Goal: Task Accomplishment & Management: Use online tool/utility

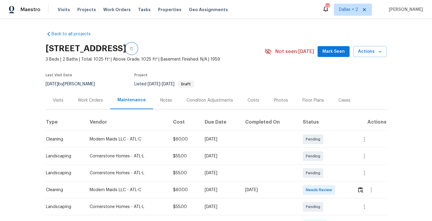
click at [133, 48] on icon "button" at bounding box center [132, 49] width 4 height 4
click at [133, 48] on icon "button" at bounding box center [131, 48] width 3 height 3
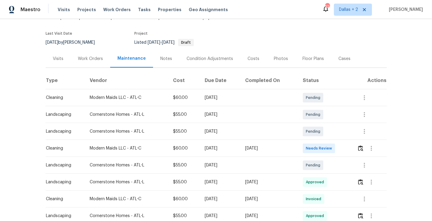
scroll to position [49, 0]
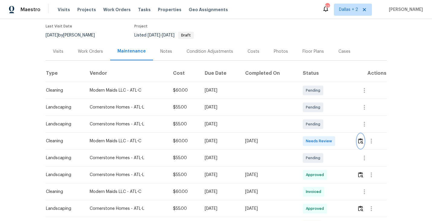
click at [363, 142] on img "button" at bounding box center [360, 141] width 5 height 6
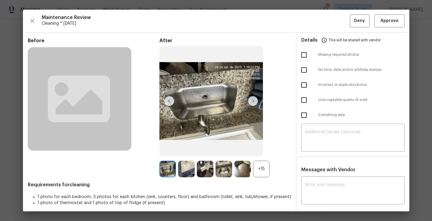
click at [263, 176] on div "+15" at bounding box center [261, 169] width 17 height 17
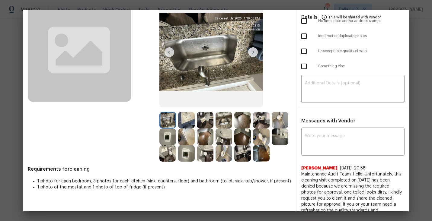
scroll to position [50, 0]
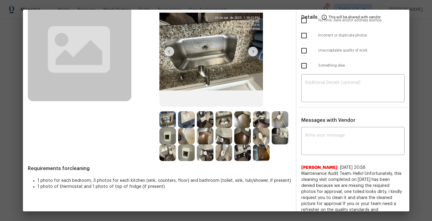
click at [262, 116] on img at bounding box center [261, 119] width 17 height 17
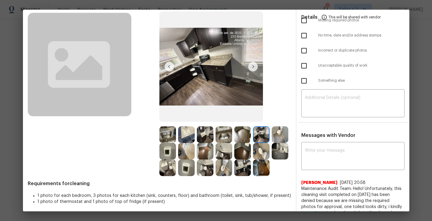
scroll to position [58, 0]
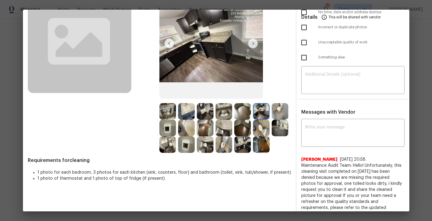
click at [223, 142] on img at bounding box center [224, 145] width 17 height 17
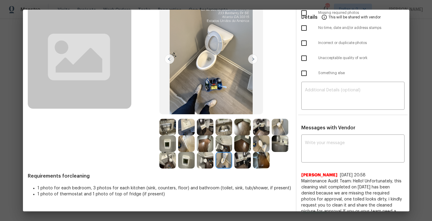
scroll to position [42, 0]
click at [222, 145] on img at bounding box center [224, 143] width 17 height 17
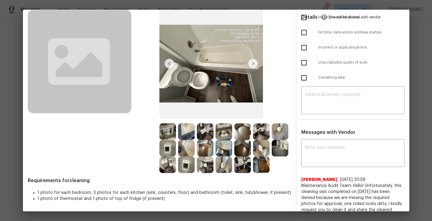
scroll to position [72, 0]
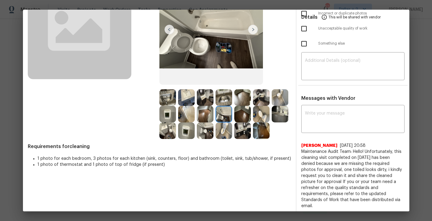
click at [224, 114] on img at bounding box center [224, 114] width 17 height 17
click at [226, 133] on img at bounding box center [224, 131] width 17 height 17
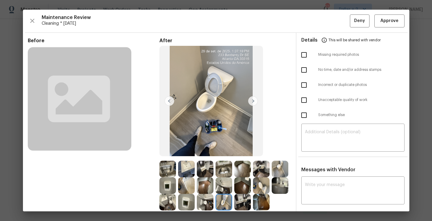
scroll to position [2, 0]
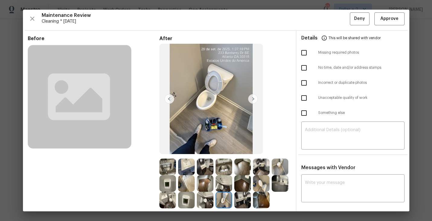
click at [251, 94] on img at bounding box center [253, 99] width 10 height 10
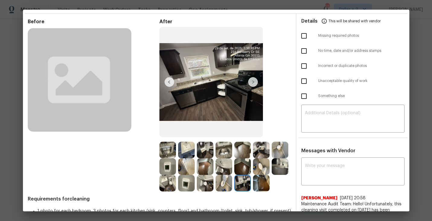
scroll to position [3, 0]
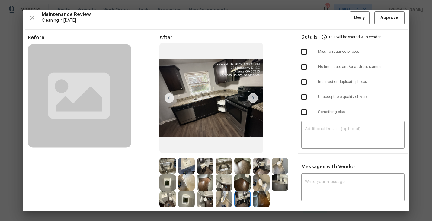
click at [254, 99] on img at bounding box center [253, 98] width 10 height 10
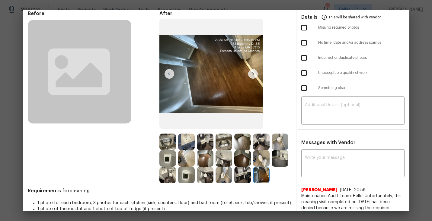
scroll to position [24, 0]
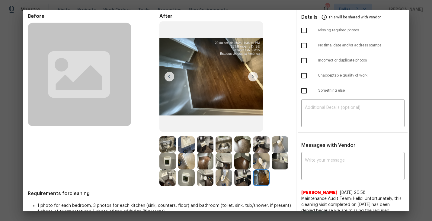
click at [170, 76] on img at bounding box center [170, 77] width 10 height 10
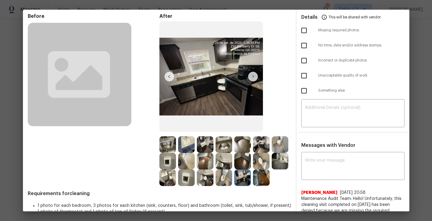
click at [170, 76] on img at bounding box center [170, 77] width 10 height 10
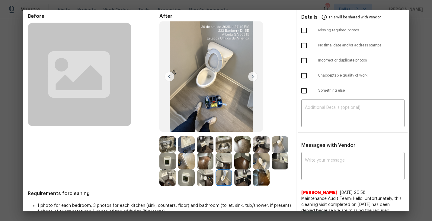
click at [169, 78] on img at bounding box center [170, 77] width 10 height 10
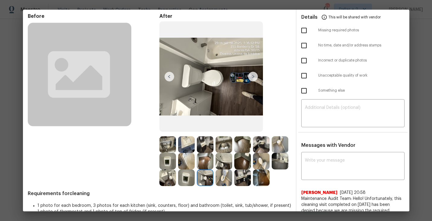
click at [170, 78] on img at bounding box center [170, 77] width 10 height 10
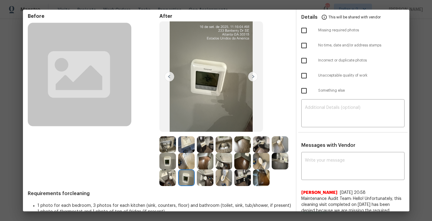
click at [167, 180] on img at bounding box center [167, 178] width 17 height 17
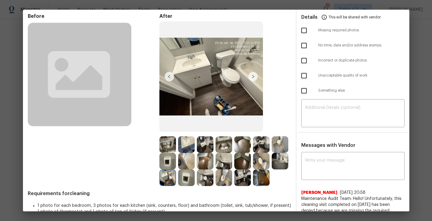
click at [281, 163] on img at bounding box center [280, 161] width 17 height 17
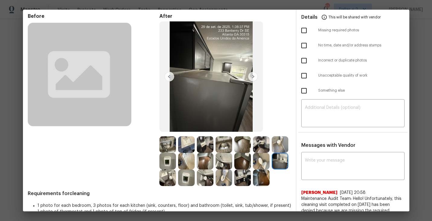
click at [125, 190] on div "Before After Requirements for cleaning 1 photo for each bedroom, 3 photos for e…" at bounding box center [159, 187] width 263 height 349
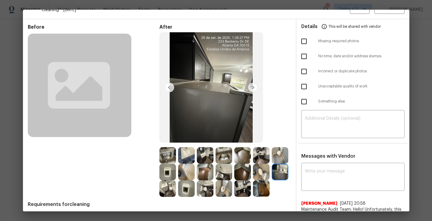
scroll to position [0, 0]
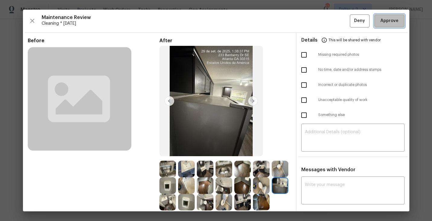
click at [394, 14] on button "Approve" at bounding box center [390, 20] width 30 height 13
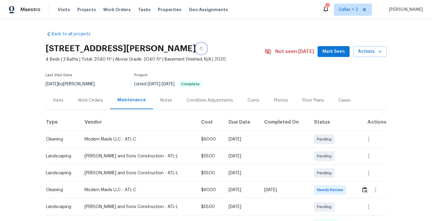
click at [203, 48] on icon "button" at bounding box center [202, 49] width 4 height 4
click at [367, 185] on div at bounding box center [374, 190] width 25 height 14
click at [367, 192] on button "button" at bounding box center [365, 190] width 7 height 14
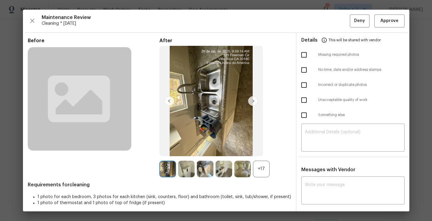
click at [266, 162] on div "+17" at bounding box center [261, 169] width 17 height 17
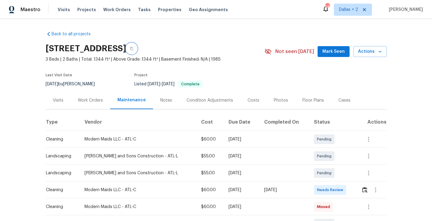
click at [137, 53] on button "button" at bounding box center [131, 48] width 11 height 11
click at [363, 186] on button "button" at bounding box center [365, 190] width 7 height 14
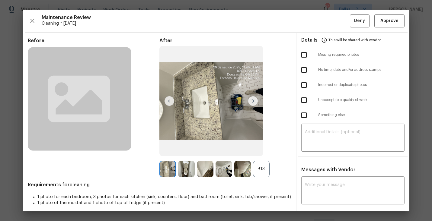
click at [260, 173] on div "+13" at bounding box center [261, 169] width 17 height 17
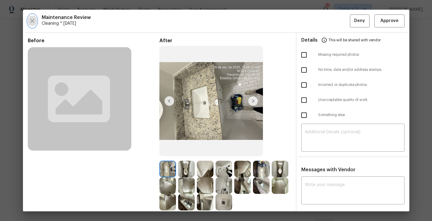
click at [31, 22] on icon "button" at bounding box center [32, 20] width 7 height 7
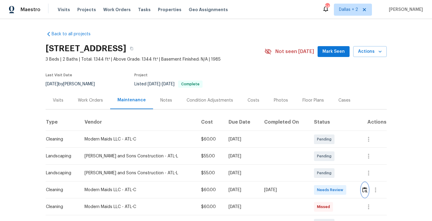
click at [362, 187] on button "button" at bounding box center [365, 190] width 7 height 14
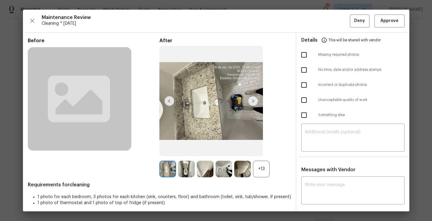
click at [265, 170] on div "+13" at bounding box center [261, 169] width 17 height 17
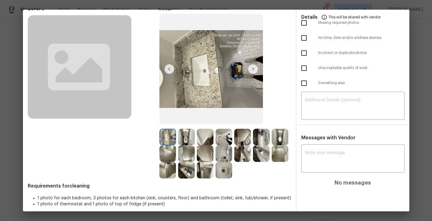
scroll to position [36, 0]
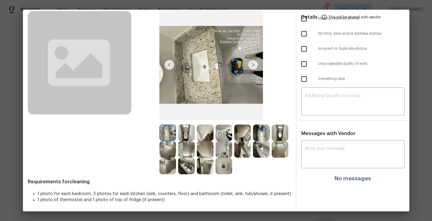
click at [183, 133] on img at bounding box center [186, 133] width 17 height 17
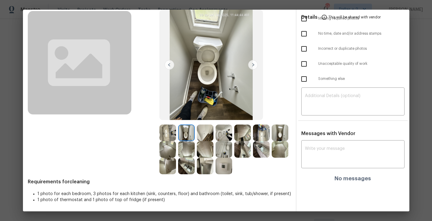
click at [223, 125] on img at bounding box center [224, 133] width 17 height 17
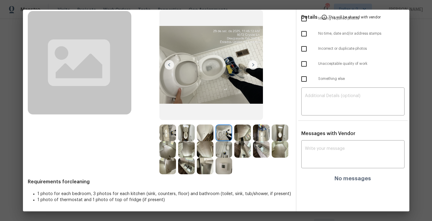
click at [209, 129] on img at bounding box center [205, 133] width 17 height 17
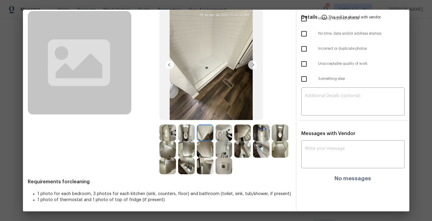
click at [226, 140] on img at bounding box center [224, 133] width 17 height 17
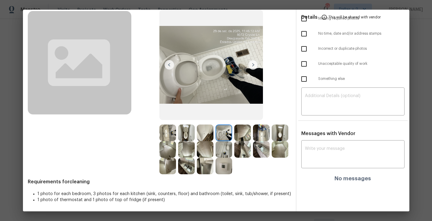
click at [243, 134] on img at bounding box center [242, 133] width 17 height 17
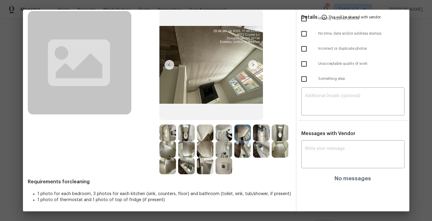
click at [262, 132] on img at bounding box center [261, 133] width 17 height 17
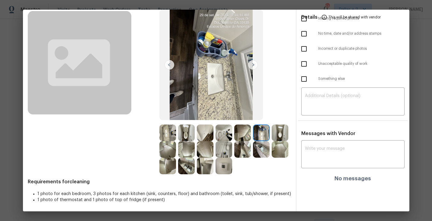
click at [282, 133] on img at bounding box center [280, 133] width 17 height 17
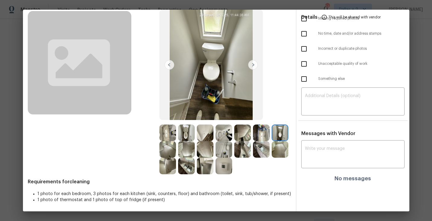
click at [166, 154] on img at bounding box center [167, 149] width 17 height 17
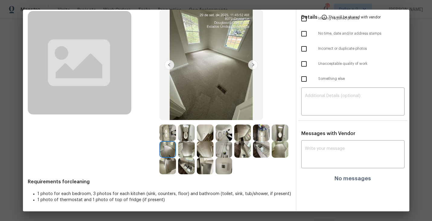
click at [189, 152] on img at bounding box center [186, 149] width 17 height 17
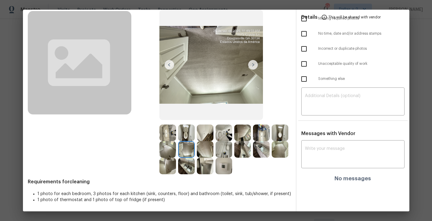
click at [203, 151] on img at bounding box center [205, 149] width 17 height 17
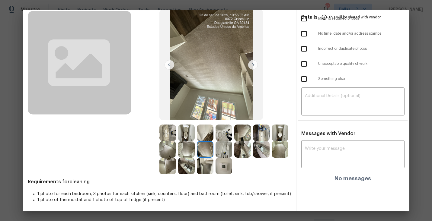
scroll to position [24, 0]
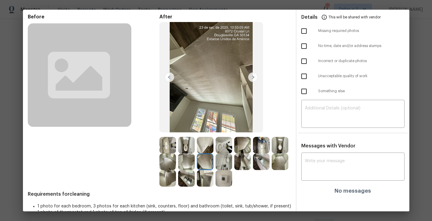
click at [206, 143] on img at bounding box center [205, 145] width 17 height 17
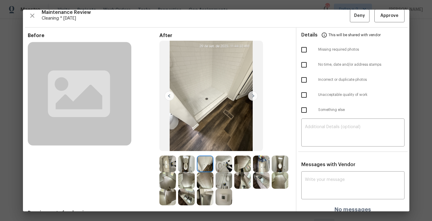
scroll to position [36, 0]
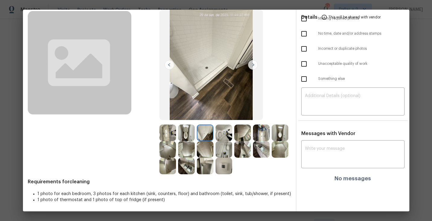
click at [264, 148] on img at bounding box center [261, 149] width 17 height 17
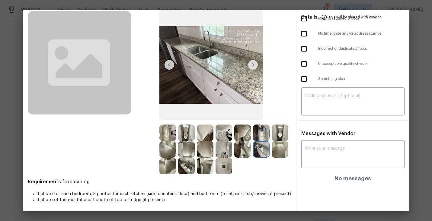
click at [246, 149] on img at bounding box center [242, 149] width 17 height 17
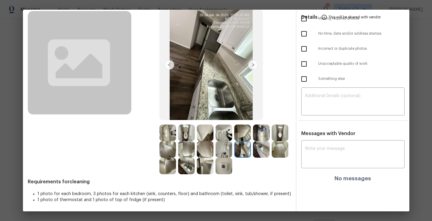
click at [224, 174] on img at bounding box center [224, 166] width 17 height 17
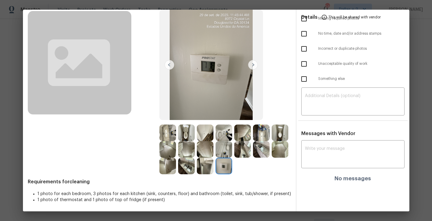
click at [201, 165] on img at bounding box center [205, 166] width 17 height 17
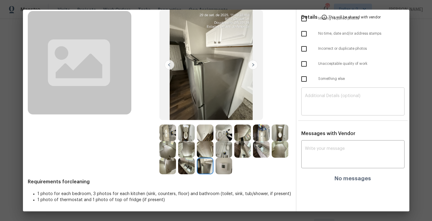
scroll to position [0, 0]
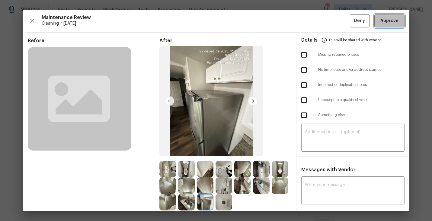
click at [394, 17] on button "Approve" at bounding box center [390, 20] width 30 height 13
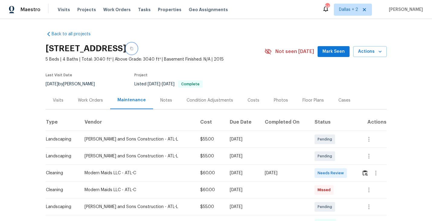
click at [133, 49] on icon "button" at bounding box center [132, 49] width 4 height 4
click at [363, 170] on img "button" at bounding box center [365, 173] width 5 height 6
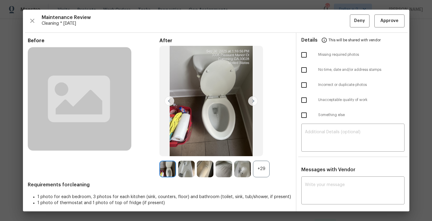
click at [261, 164] on div "+29" at bounding box center [261, 169] width 17 height 17
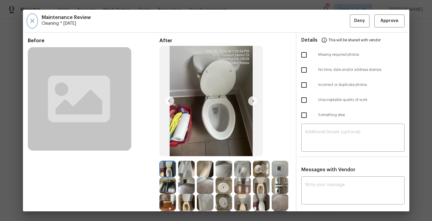
click at [34, 19] on icon "button" at bounding box center [32, 20] width 7 height 7
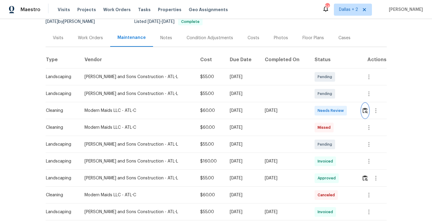
scroll to position [68, 0]
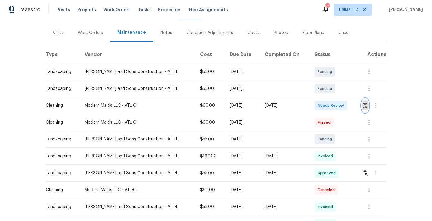
click at [366, 109] on button "button" at bounding box center [365, 105] width 7 height 14
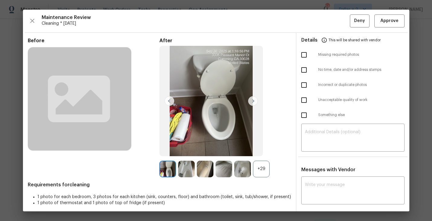
click at [261, 173] on div "+29" at bounding box center [261, 169] width 17 height 17
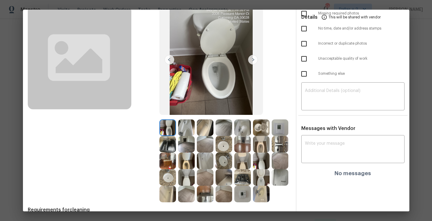
scroll to position [69, 0]
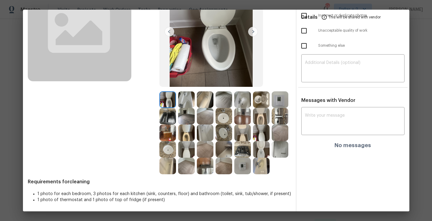
click at [169, 105] on img at bounding box center [167, 100] width 17 height 17
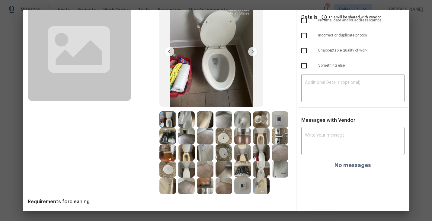
scroll to position [45, 0]
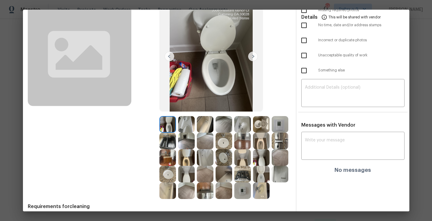
click at [264, 122] on img at bounding box center [261, 124] width 17 height 17
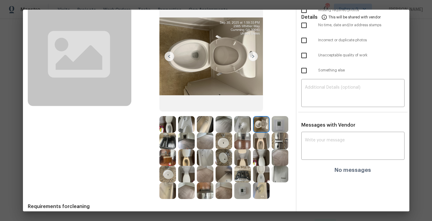
click at [251, 56] on img at bounding box center [253, 57] width 10 height 10
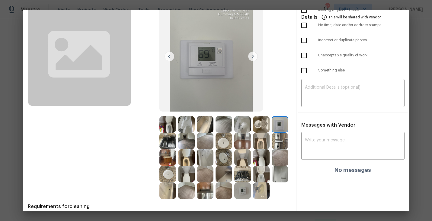
click at [250, 59] on img at bounding box center [253, 57] width 10 height 10
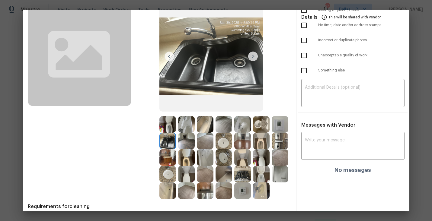
click at [187, 162] on img at bounding box center [186, 158] width 17 height 17
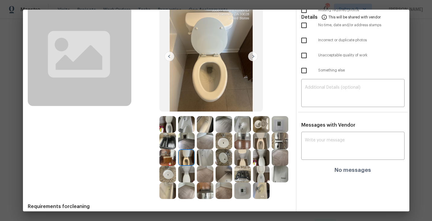
click at [241, 176] on img at bounding box center [242, 174] width 17 height 17
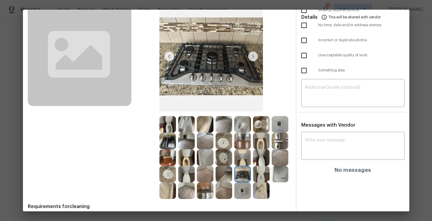
click at [182, 130] on img at bounding box center [186, 124] width 17 height 17
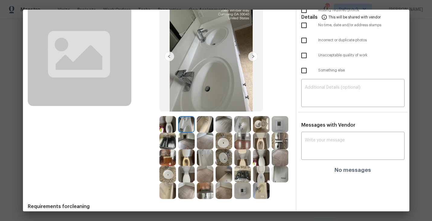
click at [166, 143] on img at bounding box center [167, 141] width 17 height 17
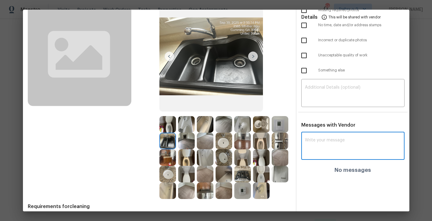
click at [327, 141] on textarea at bounding box center [353, 146] width 96 height 17
paste textarea "Maintenance Audit Team: Hello! Appreciate the cleaning it looks good, unfortuna…"
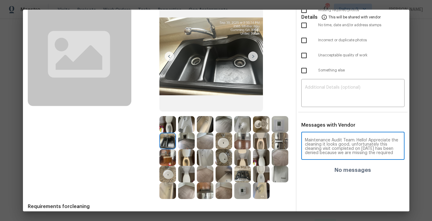
scroll to position [4, 0]
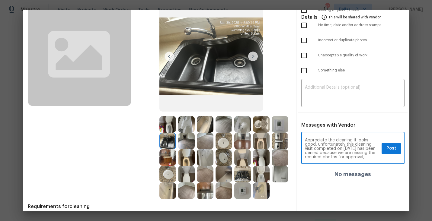
click at [315, 145] on textarea "Maintenance Audit Team: Hello! Appreciate the cleaning it looks good, unfortuna…" at bounding box center [342, 148] width 74 height 21
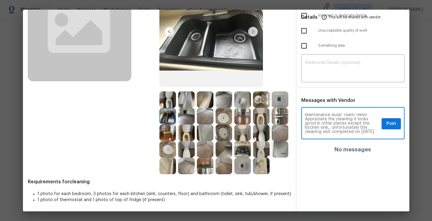
scroll to position [8, 0]
click at [369, 134] on textarea "Maintenance Audit Team: Hello! Appreciate the cleaning it looks good in other p…" at bounding box center [342, 124] width 74 height 21
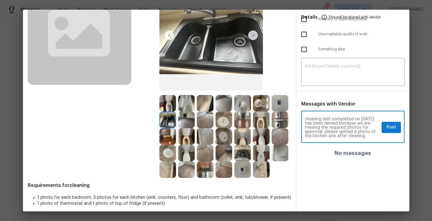
scroll to position [69, 0]
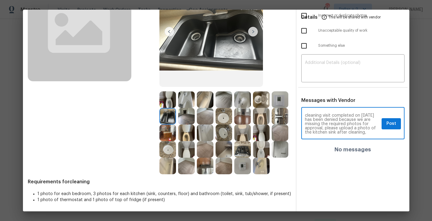
click at [339, 114] on textarea "Maintenance Audit Team: Hello! Appreciate the cleaning it looks good in other p…" at bounding box center [342, 124] width 74 height 21
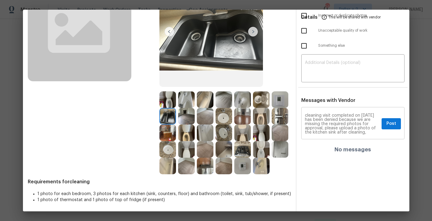
click at [344, 113] on div "Maintenance Audit Team: Hello! Appreciate the cleaning it looks good in other p…" at bounding box center [352, 124] width 103 height 31
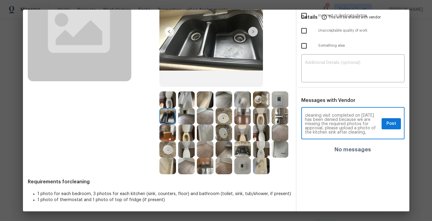
click at [345, 115] on textarea "Maintenance Audit Team: Hello! Appreciate the cleaning it looks good in other p…" at bounding box center [342, 124] width 74 height 21
click at [339, 114] on textarea "Maintenance Audit Team: Hello! Appreciate the cleaning it looks good in other p…" at bounding box center [342, 124] width 74 height 21
click at [343, 132] on textarea "Maintenance Audit Team: Hello! Appreciate the cleaning it looks good in other p…" at bounding box center [342, 124] width 74 height 21
paste textarea "If you or your team need a refresher on the quality standards and requirements,…"
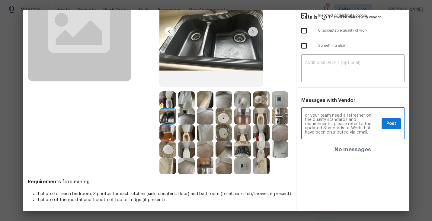
scroll to position [0, 0]
type textarea "Maintenance Audit Team: Hello! Appreciate the cleaning it looks good in other p…"
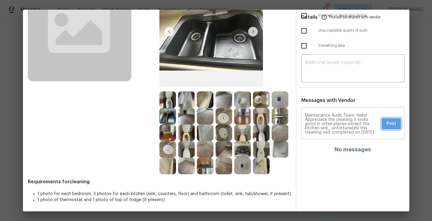
click at [388, 122] on span "Post" at bounding box center [392, 124] width 10 height 8
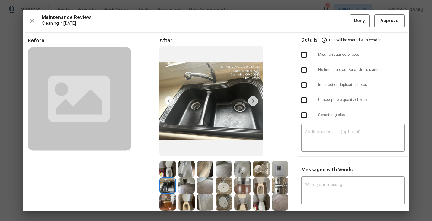
click at [304, 101] on input "checkbox" at bounding box center [304, 100] width 13 height 13
checkbox input "true"
click at [351, 19] on button "Deny" at bounding box center [360, 20] width 20 height 13
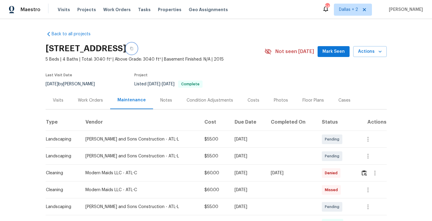
click at [133, 47] on icon "button" at bounding box center [132, 49] width 4 height 4
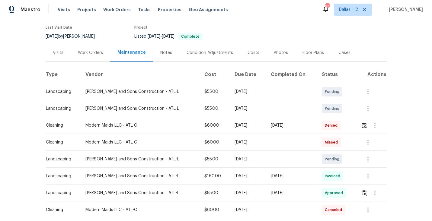
scroll to position [60, 0]
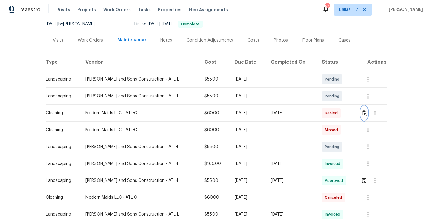
click at [363, 114] on img "button" at bounding box center [364, 113] width 5 height 6
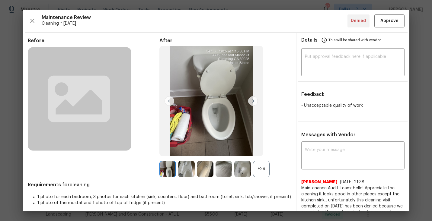
scroll to position [39, 0]
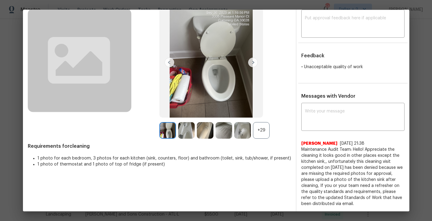
drag, startPoint x: 361, startPoint y: 202, endPoint x: 301, endPoint y: 151, distance: 78.7
click at [301, 151] on span "Maintenance Audit Team: Hello! Appreciate the cleaning it looks good in other p…" at bounding box center [352, 177] width 103 height 60
copy span "Maintenance Audit Team: Hello! Appreciate the cleaning it looks good in other p…"
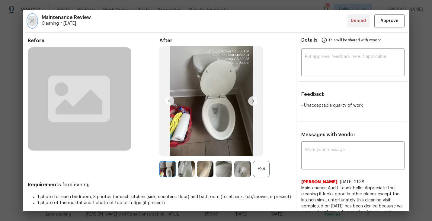
click at [29, 18] on icon "button" at bounding box center [32, 20] width 7 height 7
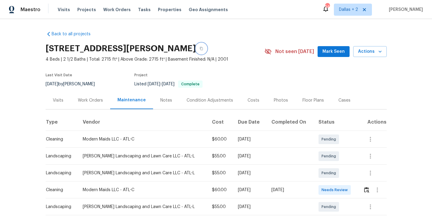
click at [207, 47] on button "button" at bounding box center [201, 48] width 11 height 11
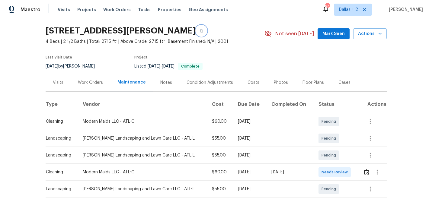
scroll to position [18, 0]
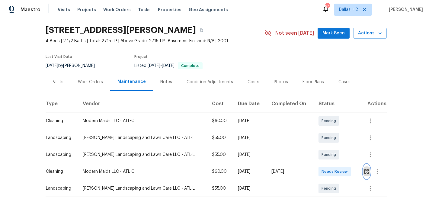
click at [368, 175] on button "button" at bounding box center [366, 172] width 7 height 14
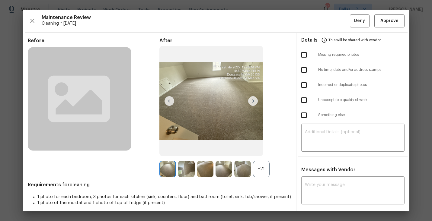
click at [260, 165] on div "+21" at bounding box center [261, 169] width 17 height 17
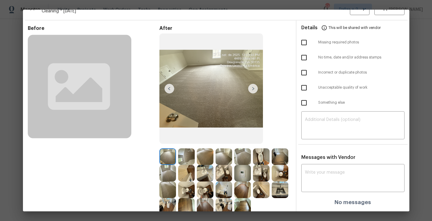
scroll to position [0, 0]
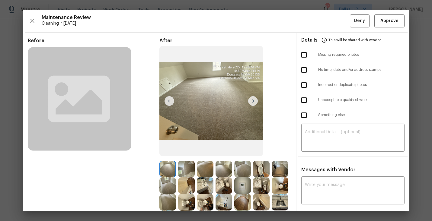
click at [27, 19] on div "Maintenance Review Cleaning * [DATE] Deny Approve Before After Requirements for…" at bounding box center [216, 111] width 387 height 202
click at [28, 20] on button "button" at bounding box center [32, 20] width 9 height 13
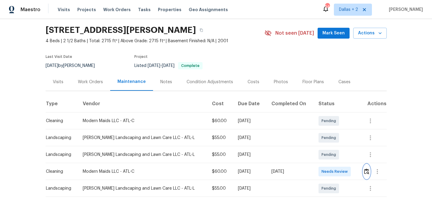
click at [365, 171] on img "button" at bounding box center [366, 172] width 5 height 6
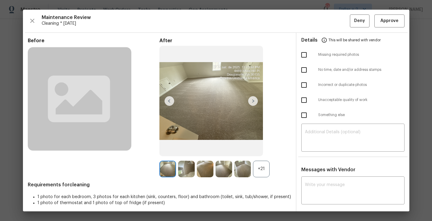
click at [266, 173] on div "+21" at bounding box center [261, 169] width 17 height 17
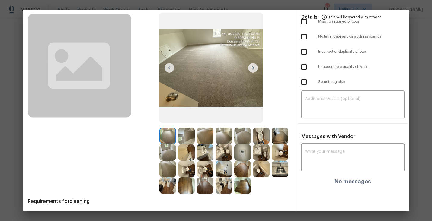
scroll to position [35, 0]
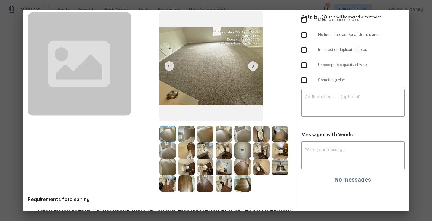
click at [261, 140] on img at bounding box center [261, 134] width 17 height 17
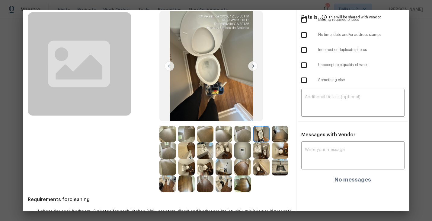
click at [262, 152] on img at bounding box center [261, 151] width 17 height 17
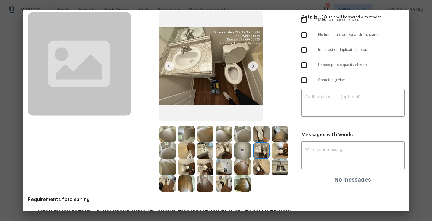
click at [284, 156] on img at bounding box center [280, 151] width 17 height 17
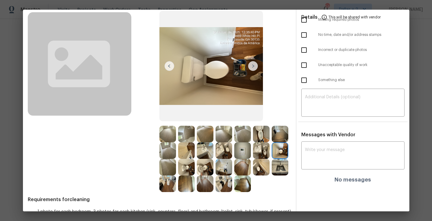
click at [210, 153] on img at bounding box center [205, 151] width 17 height 17
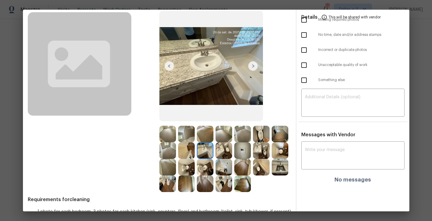
click at [162, 188] on img at bounding box center [167, 184] width 17 height 17
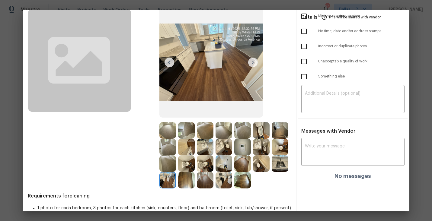
scroll to position [53, 0]
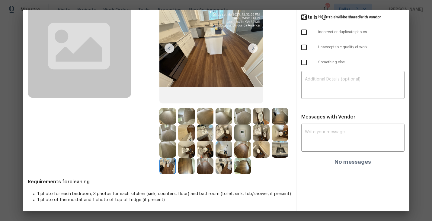
click at [222, 151] on img at bounding box center [224, 149] width 17 height 17
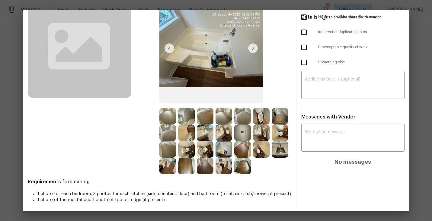
click at [248, 146] on img at bounding box center [242, 149] width 17 height 17
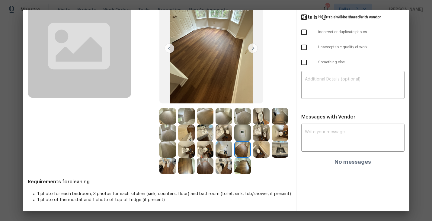
click at [260, 148] on img at bounding box center [261, 149] width 17 height 17
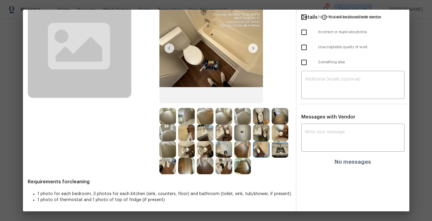
click at [284, 149] on img at bounding box center [280, 149] width 17 height 17
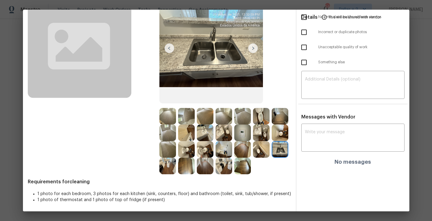
click at [162, 175] on div "Before After Requirements for cleaning 1 photo for each bedroom, 3 photos for e…" at bounding box center [159, 98] width 263 height 227
click at [165, 170] on img at bounding box center [167, 166] width 17 height 17
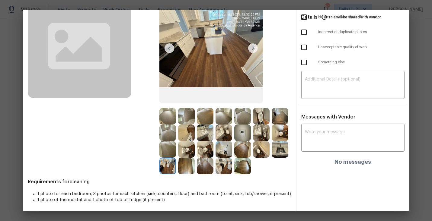
click at [242, 134] on img at bounding box center [242, 133] width 17 height 17
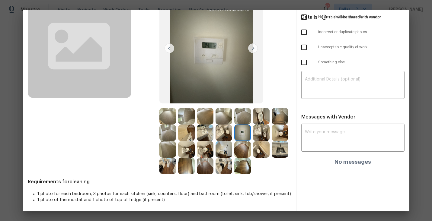
click at [261, 114] on img at bounding box center [261, 116] width 17 height 17
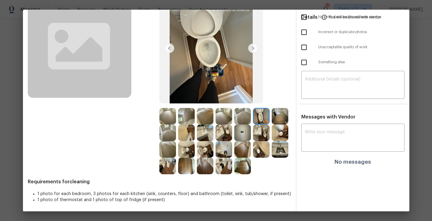
click at [278, 146] on img at bounding box center [280, 149] width 17 height 17
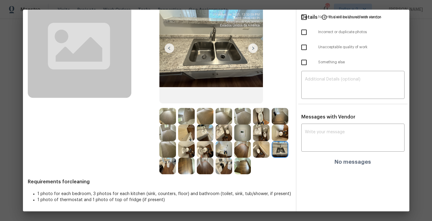
click at [224, 170] on img at bounding box center [224, 166] width 17 height 17
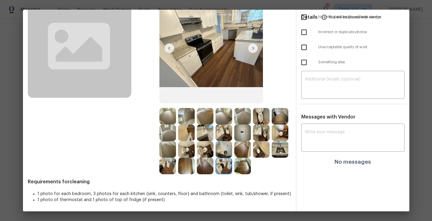
click at [250, 163] on img at bounding box center [242, 166] width 17 height 17
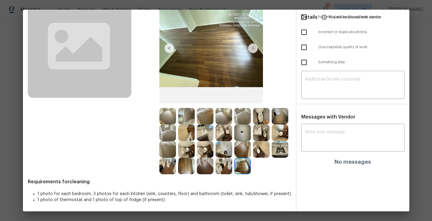
click at [168, 113] on img at bounding box center [167, 116] width 17 height 17
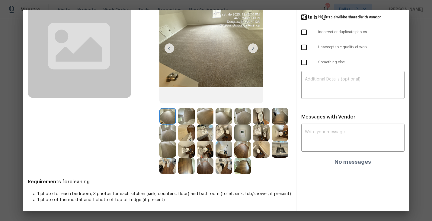
click at [203, 117] on img at bounding box center [205, 116] width 17 height 17
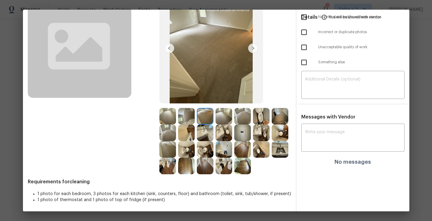
click at [224, 130] on img at bounding box center [224, 133] width 17 height 17
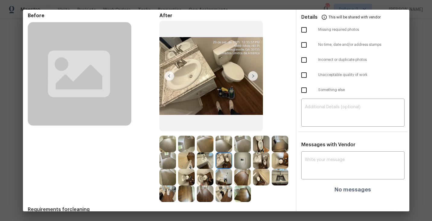
scroll to position [0, 0]
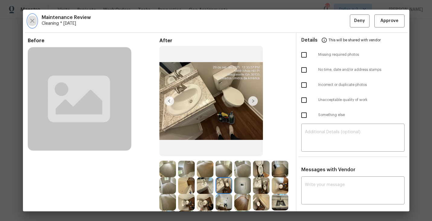
click at [28, 18] on button "button" at bounding box center [32, 20] width 9 height 13
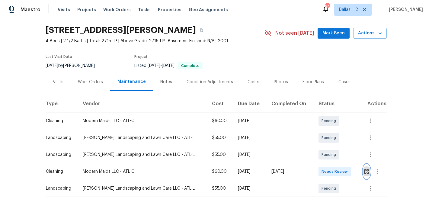
click at [367, 170] on img "button" at bounding box center [366, 172] width 5 height 6
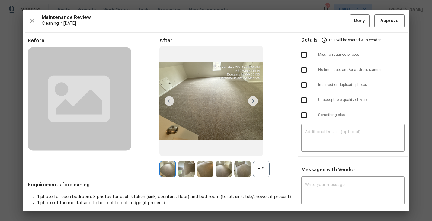
click at [262, 178] on div "Before After +21 Requirements for cleaning 1 photo for each bedroom, 3 photos f…" at bounding box center [159, 130] width 263 height 185
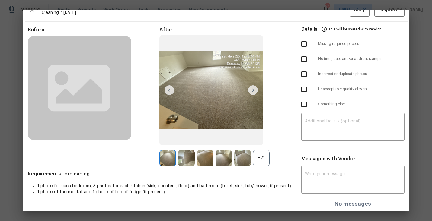
click at [262, 163] on div "+21" at bounding box center [261, 158] width 17 height 17
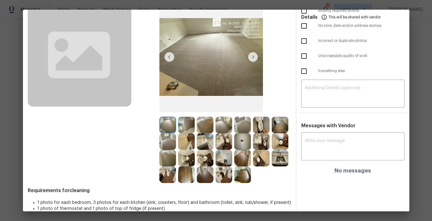
scroll to position [46, 0]
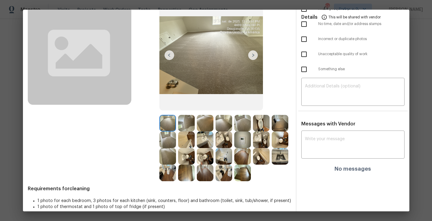
click at [282, 123] on img at bounding box center [280, 123] width 17 height 17
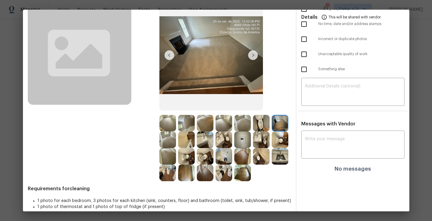
click at [166, 178] on img at bounding box center [167, 173] width 17 height 17
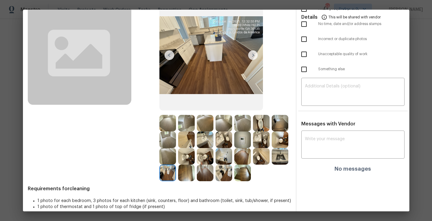
click at [222, 172] on img at bounding box center [224, 173] width 17 height 17
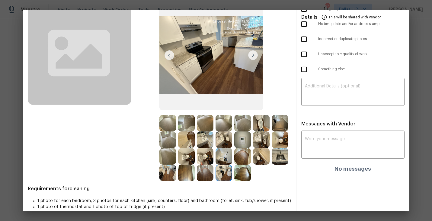
click at [201, 176] on img at bounding box center [205, 173] width 17 height 17
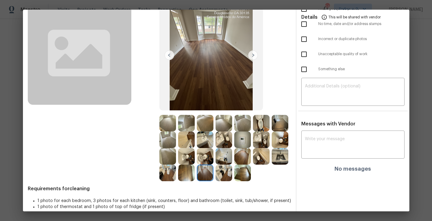
click at [260, 158] on img at bounding box center [261, 156] width 17 height 17
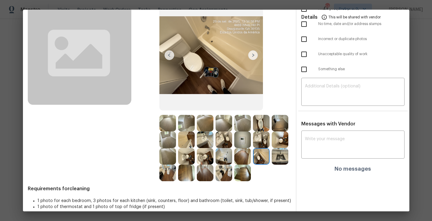
click at [278, 140] on img at bounding box center [280, 140] width 17 height 17
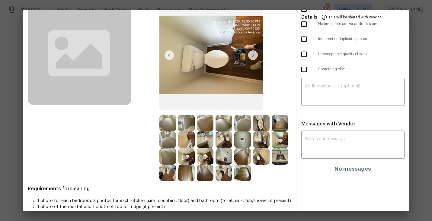
scroll to position [53, 0]
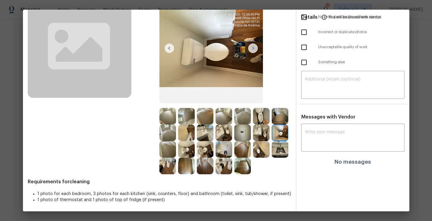
click at [168, 165] on img at bounding box center [167, 166] width 17 height 17
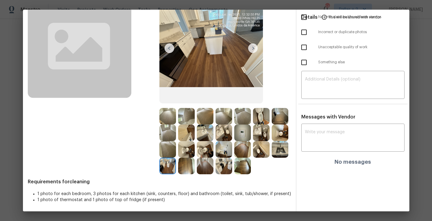
click at [225, 164] on img at bounding box center [224, 166] width 17 height 17
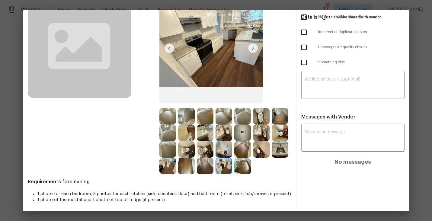
click at [187, 135] on img at bounding box center [186, 133] width 17 height 17
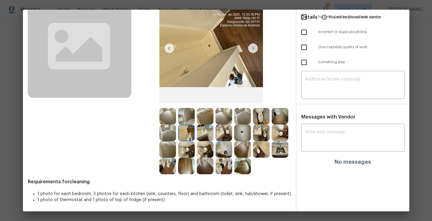
click at [190, 134] on img at bounding box center [186, 133] width 17 height 17
click at [202, 150] on img at bounding box center [205, 149] width 17 height 17
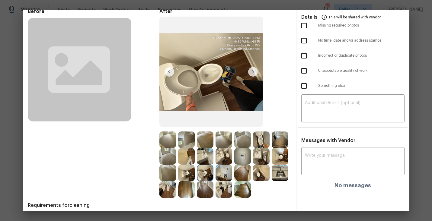
scroll to position [0, 0]
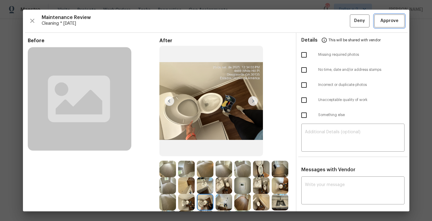
click at [382, 22] on span "Approve" at bounding box center [390, 21] width 18 height 8
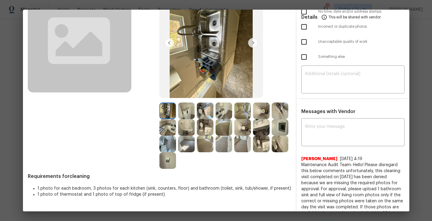
scroll to position [55, 0]
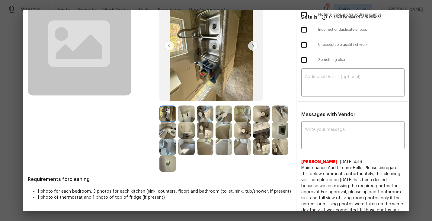
click at [253, 156] on img at bounding box center [261, 147] width 17 height 17
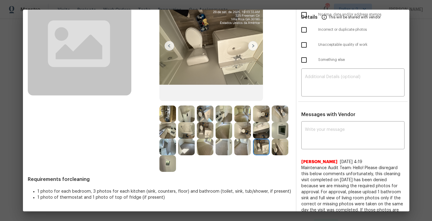
click at [253, 139] on img at bounding box center [261, 130] width 17 height 17
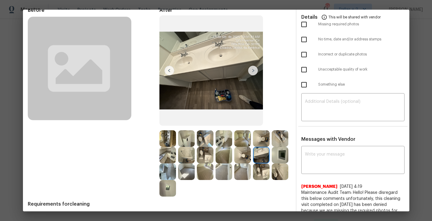
scroll to position [28, 0]
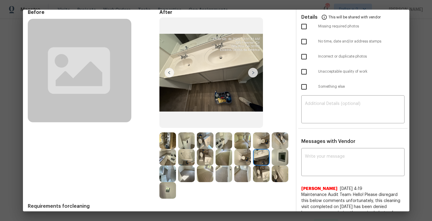
click at [254, 140] on img at bounding box center [261, 141] width 17 height 17
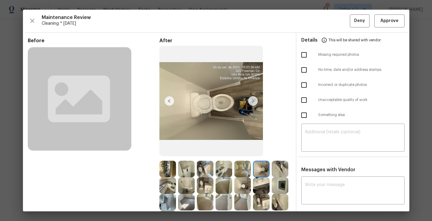
scroll to position [7, 0]
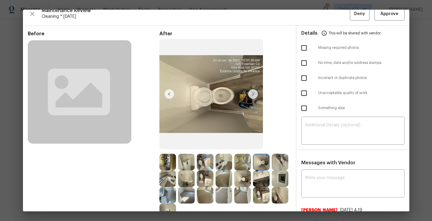
click at [195, 178] on img at bounding box center [186, 179] width 17 height 17
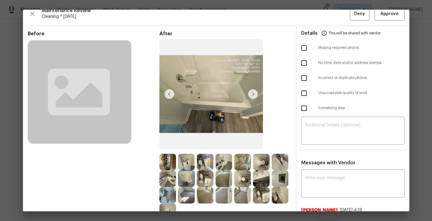
click at [176, 177] on img at bounding box center [167, 179] width 17 height 17
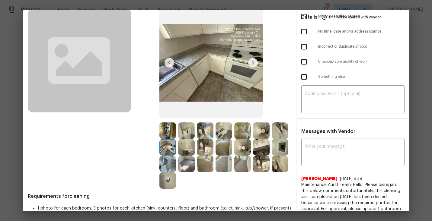
scroll to position [38, 0]
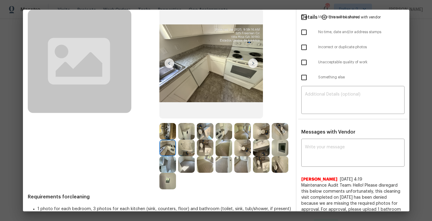
click at [168, 131] on img at bounding box center [167, 131] width 17 height 17
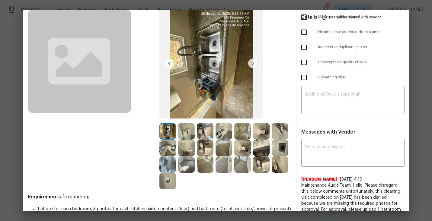
click at [253, 156] on img at bounding box center [261, 148] width 17 height 17
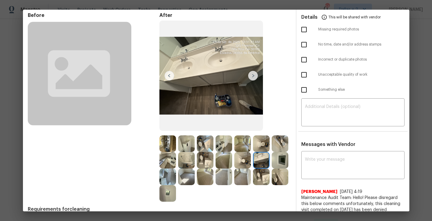
scroll to position [25, 0]
click at [181, 141] on img at bounding box center [186, 144] width 17 height 17
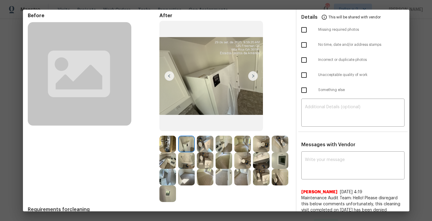
click at [254, 75] on img at bounding box center [253, 76] width 10 height 10
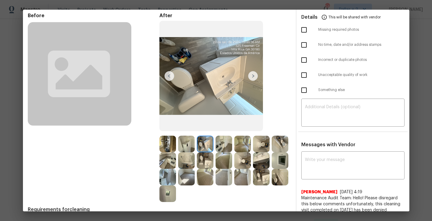
click at [223, 145] on img at bounding box center [224, 144] width 17 height 17
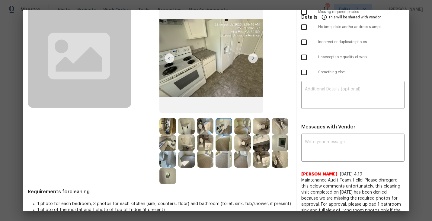
scroll to position [46, 0]
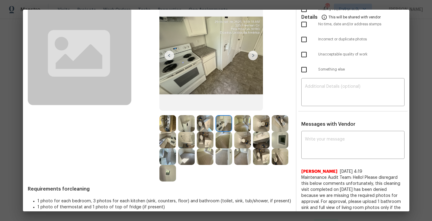
click at [259, 123] on img at bounding box center [261, 123] width 17 height 17
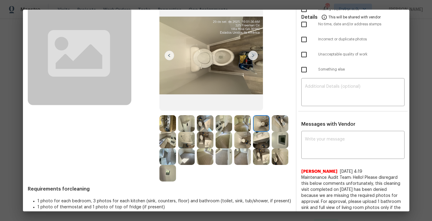
click at [176, 137] on img at bounding box center [167, 140] width 17 height 17
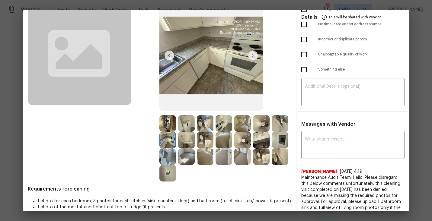
click at [176, 158] on img at bounding box center [167, 157] width 17 height 17
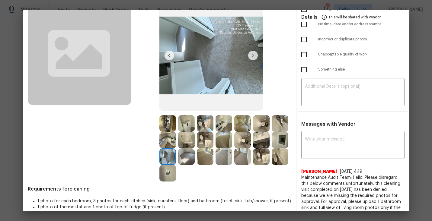
click at [272, 165] on img at bounding box center [280, 157] width 17 height 17
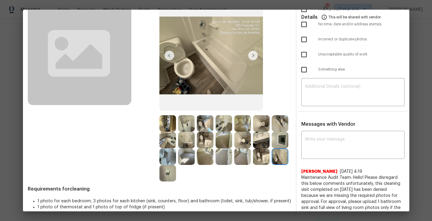
click at [176, 180] on img at bounding box center [167, 173] width 17 height 17
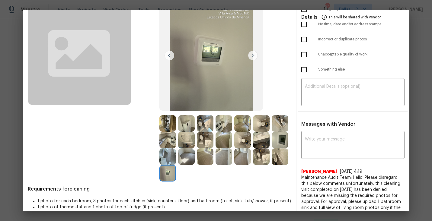
click at [203, 126] on img at bounding box center [205, 123] width 17 height 17
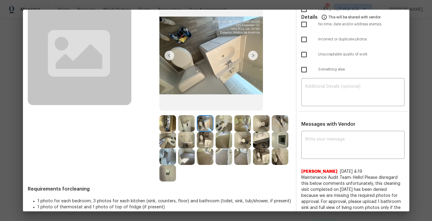
click at [176, 140] on img at bounding box center [167, 140] width 17 height 17
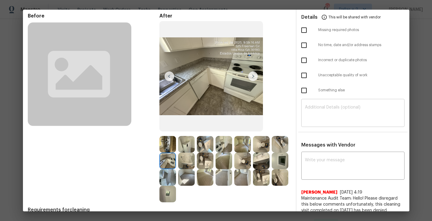
scroll to position [0, 0]
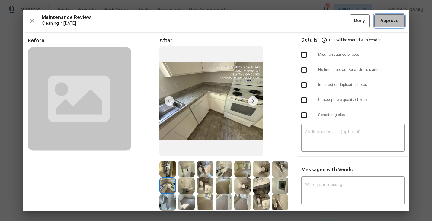
click at [389, 24] on span "Approve" at bounding box center [390, 21] width 18 height 8
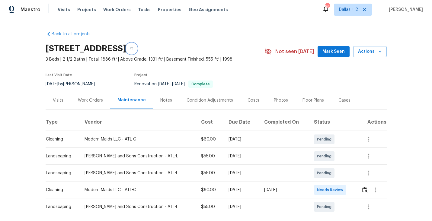
click at [137, 48] on button "button" at bounding box center [131, 48] width 11 height 11
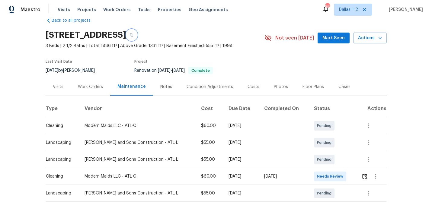
scroll to position [14, 0]
click at [363, 175] on img "button" at bounding box center [364, 176] width 5 height 6
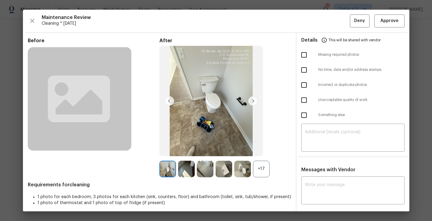
click at [261, 166] on div "+17" at bounding box center [261, 169] width 17 height 17
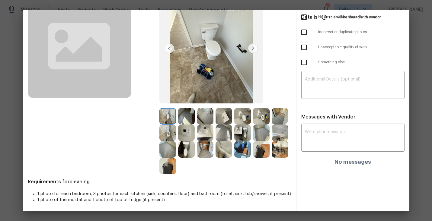
scroll to position [0, 0]
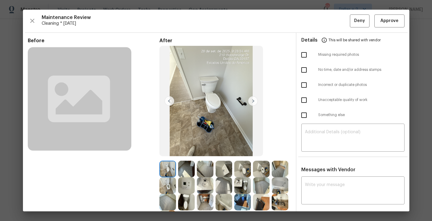
click at [37, 18] on div "Maintenance Review Cleaning * Mon, Sep 29 Deny Approve" at bounding box center [216, 20] width 377 height 13
click at [33, 22] on icon "button" at bounding box center [32, 21] width 4 height 4
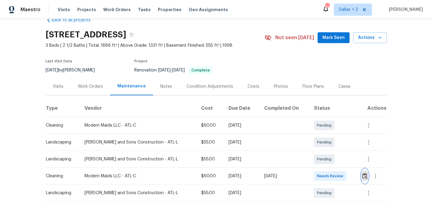
click at [363, 175] on img "button" at bounding box center [364, 176] width 5 height 6
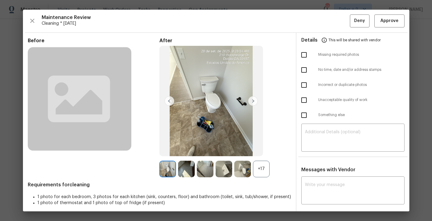
click at [260, 171] on div "+17" at bounding box center [261, 169] width 17 height 17
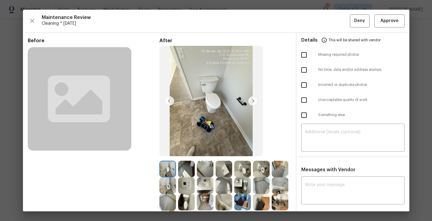
scroll to position [53, 0]
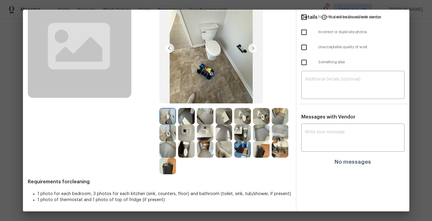
click at [206, 112] on img at bounding box center [205, 116] width 17 height 17
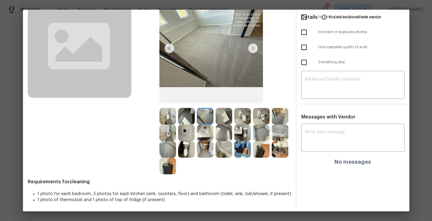
click at [169, 150] on img at bounding box center [167, 149] width 17 height 17
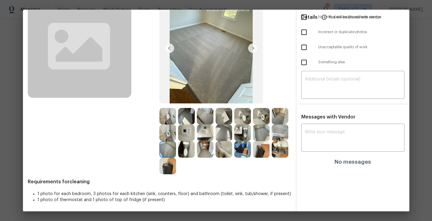
click at [206, 154] on img at bounding box center [205, 149] width 17 height 17
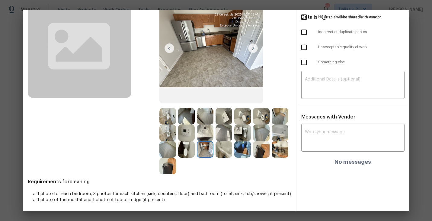
drag, startPoint x: 165, startPoint y: 168, endPoint x: 206, endPoint y: 180, distance: 42.5
click at [168, 169] on img at bounding box center [167, 166] width 17 height 17
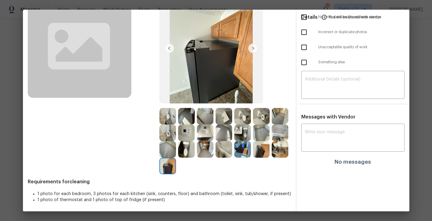
click at [262, 152] on img at bounding box center [261, 149] width 17 height 17
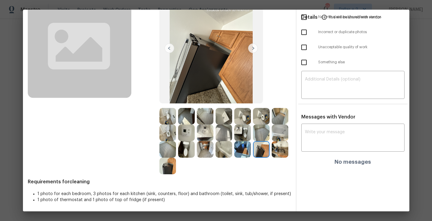
click at [280, 149] on img at bounding box center [280, 149] width 17 height 17
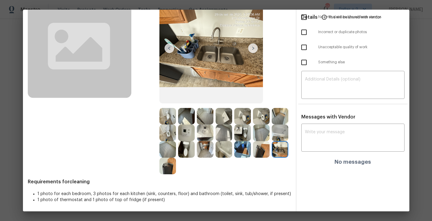
click at [284, 131] on img at bounding box center [280, 133] width 17 height 17
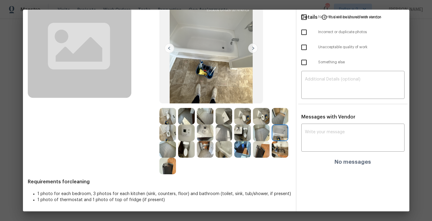
click at [243, 131] on img at bounding box center [242, 133] width 17 height 17
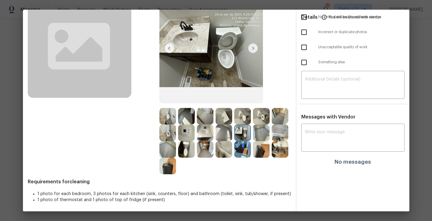
click at [230, 152] on img at bounding box center [224, 149] width 17 height 17
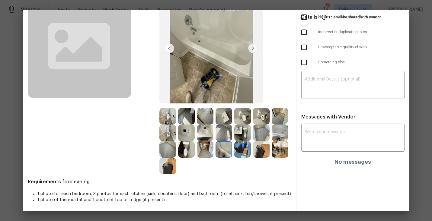
click at [170, 134] on img at bounding box center [167, 133] width 17 height 17
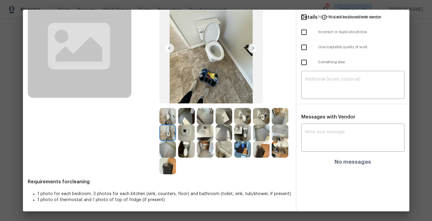
click at [262, 115] on img at bounding box center [261, 116] width 17 height 17
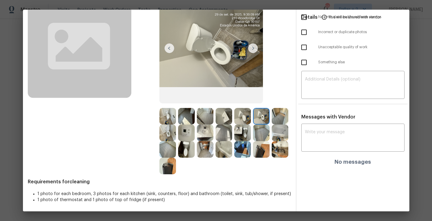
click at [225, 114] on img at bounding box center [224, 116] width 17 height 17
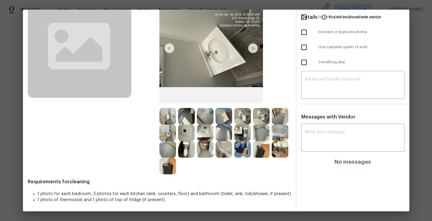
click at [287, 110] on img at bounding box center [280, 116] width 17 height 17
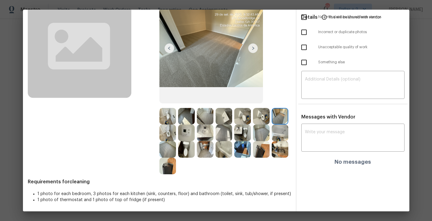
click at [257, 153] on img at bounding box center [261, 149] width 17 height 17
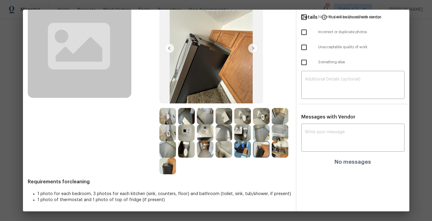
scroll to position [0, 0]
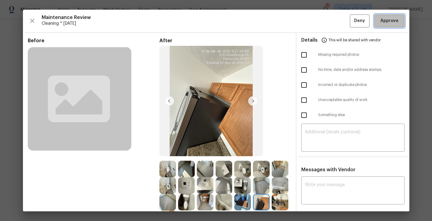
click at [381, 24] on span "Approve" at bounding box center [389, 21] width 21 height 8
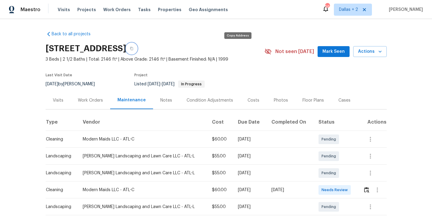
click at [133, 50] on icon "button" at bounding box center [132, 49] width 4 height 4
click at [366, 190] on img "button" at bounding box center [366, 190] width 5 height 6
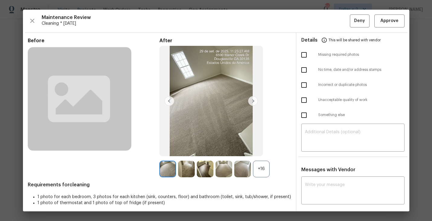
click at [276, 178] on div "Before After +16 Requirements for cleaning 1 photo for each bedroom, 3 photos f…" at bounding box center [159, 130] width 263 height 185
click at [265, 177] on div "+16" at bounding box center [261, 169] width 17 height 17
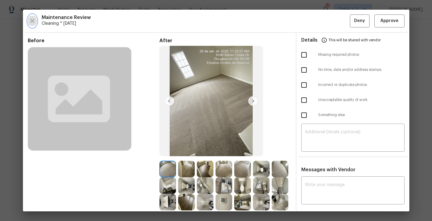
click at [31, 21] on icon "button" at bounding box center [32, 21] width 4 height 4
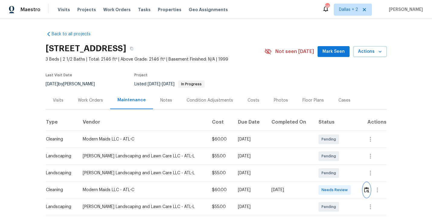
click at [365, 188] on img "button" at bounding box center [366, 190] width 5 height 6
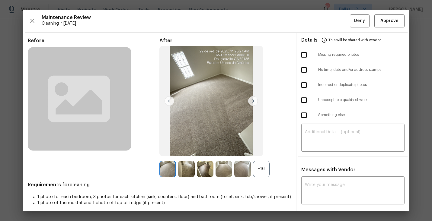
click at [265, 169] on div "+16" at bounding box center [261, 169] width 17 height 17
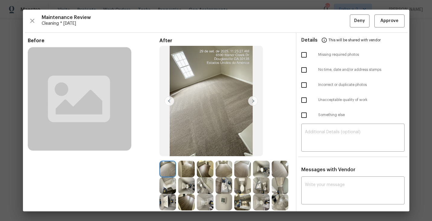
scroll to position [36, 0]
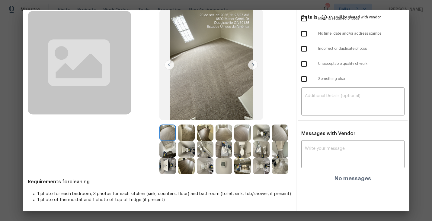
click at [186, 135] on img at bounding box center [186, 133] width 17 height 17
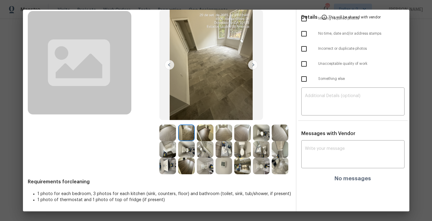
click at [257, 132] on img at bounding box center [261, 133] width 17 height 17
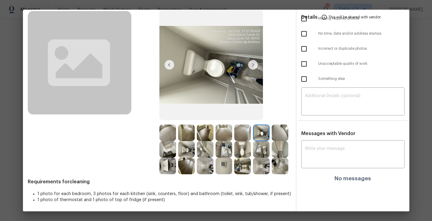
click at [170, 148] on img at bounding box center [167, 149] width 17 height 17
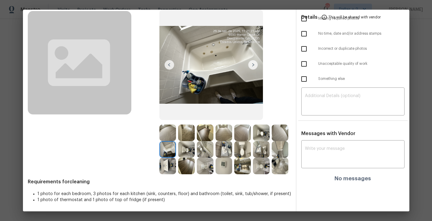
click at [185, 149] on img at bounding box center [186, 149] width 17 height 17
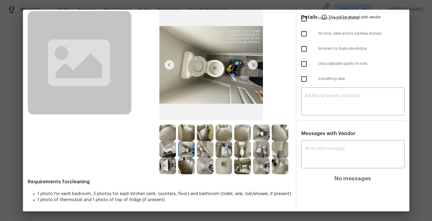
click at [265, 130] on img at bounding box center [261, 133] width 17 height 17
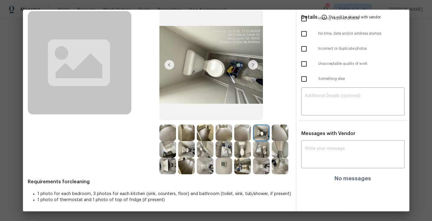
click at [186, 153] on img at bounding box center [186, 149] width 17 height 17
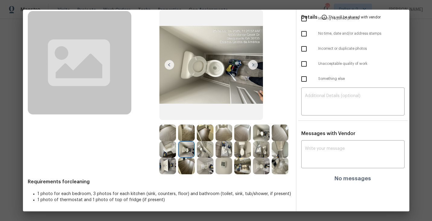
click at [203, 168] on img at bounding box center [205, 166] width 17 height 17
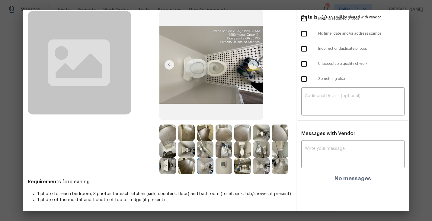
click at [258, 143] on img at bounding box center [261, 149] width 17 height 17
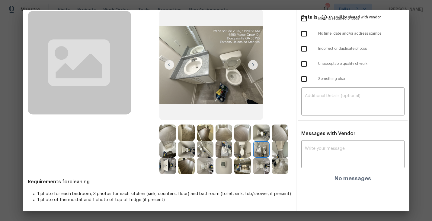
click at [281, 151] on img at bounding box center [280, 149] width 17 height 17
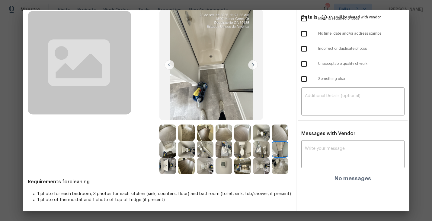
click at [242, 165] on img at bounding box center [242, 166] width 17 height 17
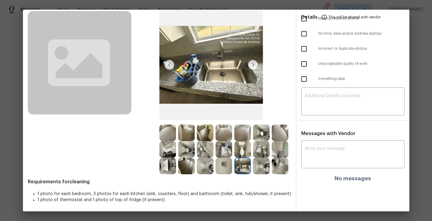
click at [265, 172] on img at bounding box center [261, 166] width 17 height 17
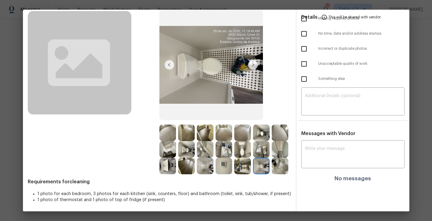
click at [208, 173] on img at bounding box center [205, 166] width 17 height 17
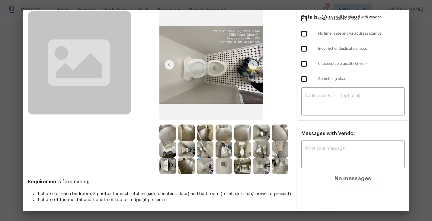
click at [277, 168] on img at bounding box center [280, 166] width 17 height 17
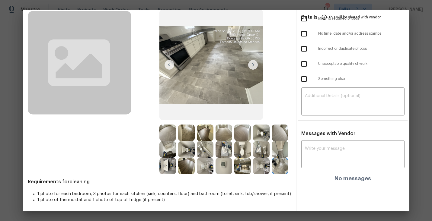
click at [168, 168] on img at bounding box center [167, 166] width 17 height 17
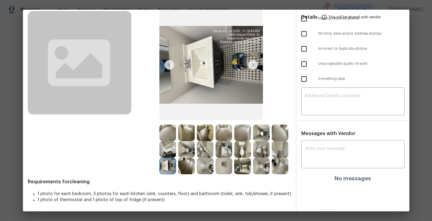
scroll to position [0, 0]
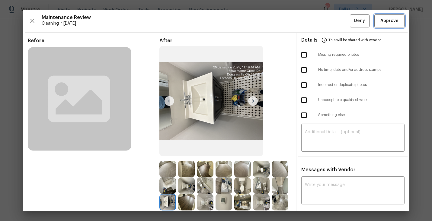
click at [386, 24] on span "Approve" at bounding box center [390, 21] width 18 height 8
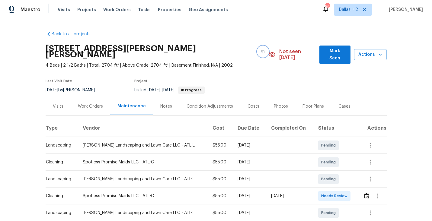
click at [258, 51] on button "button" at bounding box center [263, 51] width 11 height 11
click at [366, 193] on img "button" at bounding box center [366, 196] width 5 height 6
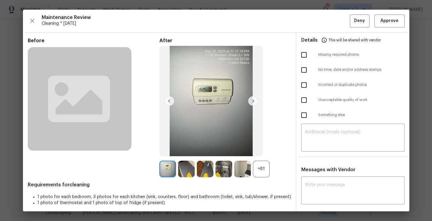
click at [271, 156] on div "After +81" at bounding box center [225, 108] width 132 height 140
click at [264, 163] on div "+81" at bounding box center [261, 169] width 17 height 17
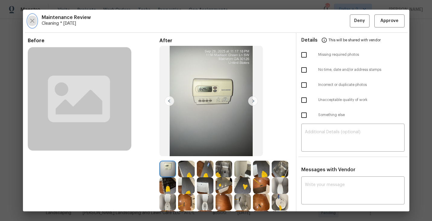
click at [34, 20] on icon "button" at bounding box center [32, 21] width 4 height 4
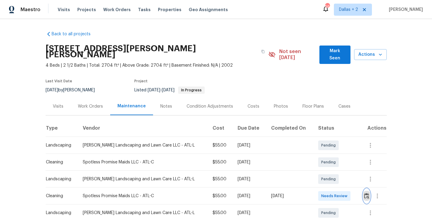
click at [368, 193] on img "button" at bounding box center [366, 196] width 5 height 6
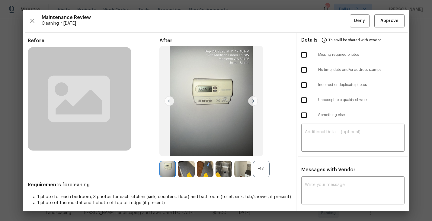
click at [250, 173] on img at bounding box center [242, 169] width 17 height 17
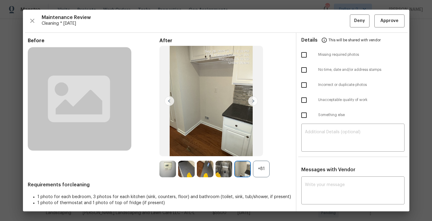
click at [258, 171] on div "+81" at bounding box center [261, 169] width 17 height 17
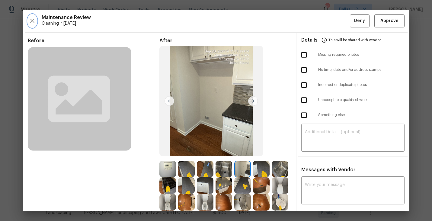
click at [30, 23] on icon "button" at bounding box center [32, 20] width 7 height 7
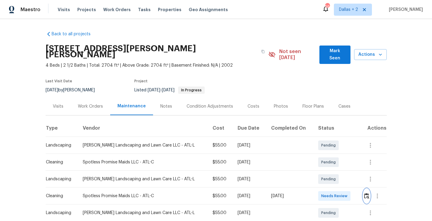
click at [368, 193] on img "button" at bounding box center [366, 196] width 5 height 6
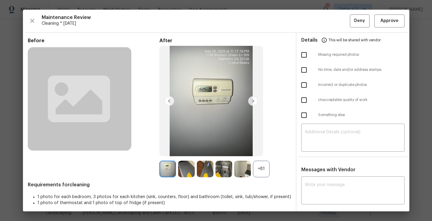
click at [261, 168] on div "+81" at bounding box center [261, 169] width 17 height 17
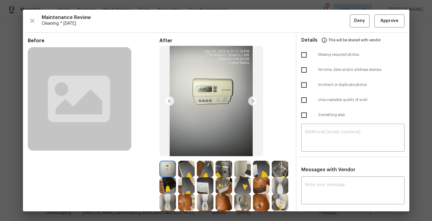
click at [187, 169] on img at bounding box center [186, 169] width 17 height 17
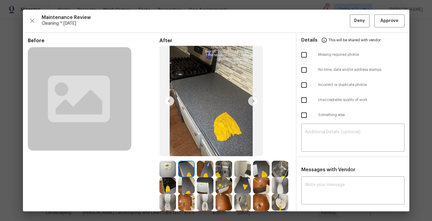
click at [168, 166] on img at bounding box center [167, 169] width 17 height 17
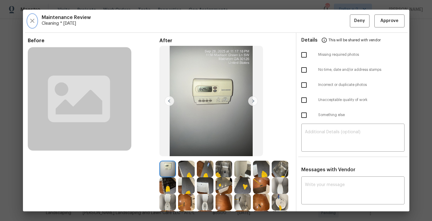
click at [32, 22] on icon "button" at bounding box center [32, 20] width 7 height 7
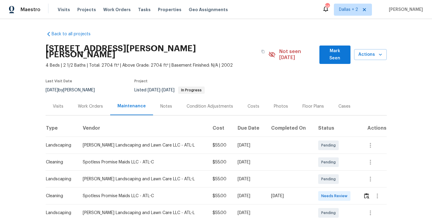
drag, startPoint x: 223, startPoint y: 190, endPoint x: 308, endPoint y: 190, distance: 84.3
click at [308, 190] on tr "Cleaning Spotless Promise Maids LLC - ATL-C $55.00 Mon, Sep 29 2025 Tue, Sep 30…" at bounding box center [216, 196] width 341 height 17
click at [366, 193] on img "button" at bounding box center [366, 196] width 5 height 6
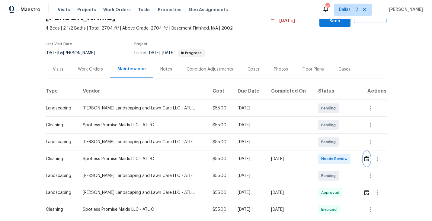
scroll to position [38, 0]
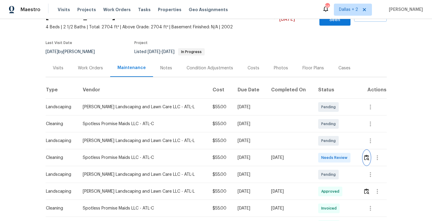
click at [368, 155] on img "button" at bounding box center [366, 158] width 5 height 6
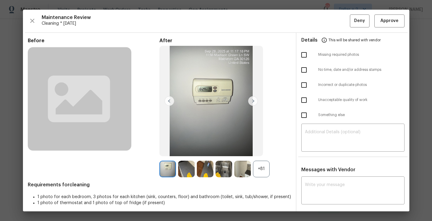
click at [263, 171] on div "+81" at bounding box center [261, 169] width 17 height 17
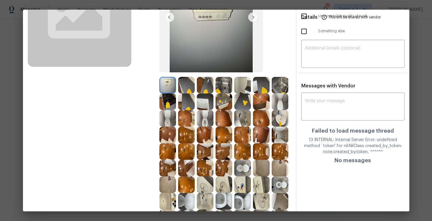
scroll to position [86, 0]
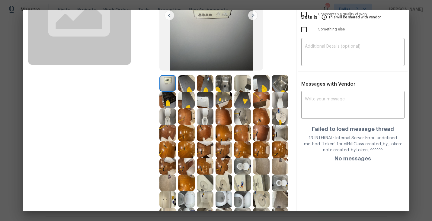
click at [201, 99] on img at bounding box center [205, 100] width 17 height 17
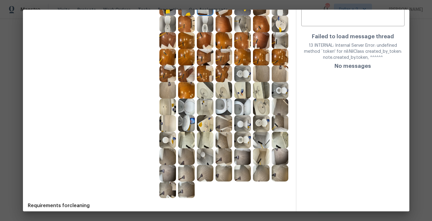
scroll to position [181, 0]
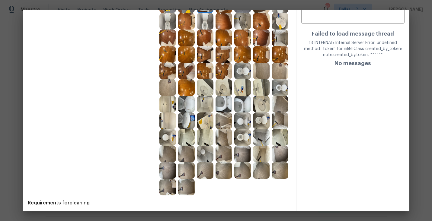
click at [264, 116] on img at bounding box center [261, 121] width 17 height 17
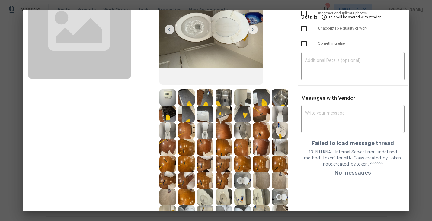
scroll to position [0, 0]
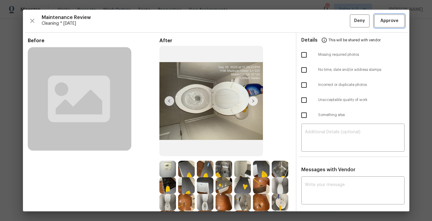
click at [394, 26] on button "Approve" at bounding box center [390, 20] width 30 height 13
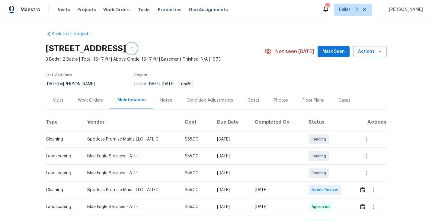
click at [133, 47] on icon "button" at bounding box center [132, 49] width 4 height 4
click at [365, 188] on img "button" at bounding box center [362, 190] width 5 height 6
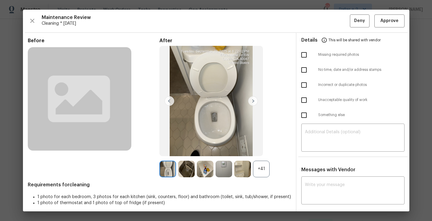
click at [263, 175] on div "+41" at bounding box center [261, 169] width 17 height 17
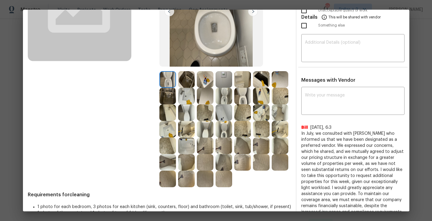
scroll to position [83, 0]
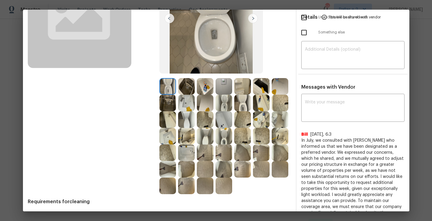
click at [231, 84] on img at bounding box center [224, 86] width 17 height 17
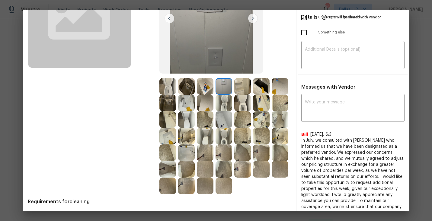
click at [265, 101] on img at bounding box center [261, 103] width 17 height 17
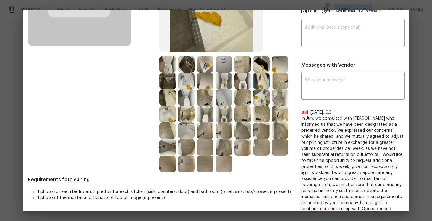
scroll to position [122, 0]
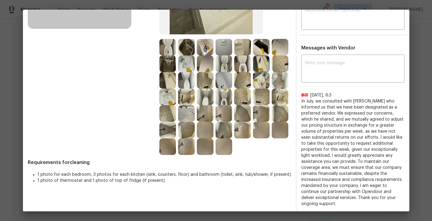
click at [183, 100] on img at bounding box center [186, 97] width 17 height 17
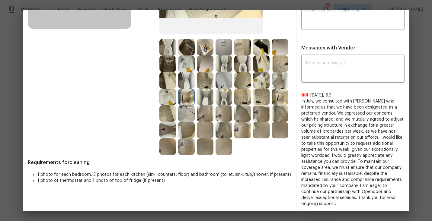
click at [228, 102] on img at bounding box center [224, 97] width 17 height 17
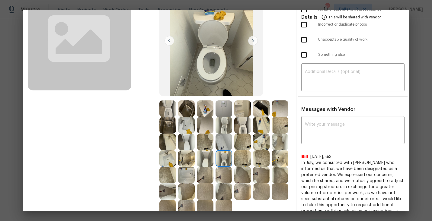
scroll to position [57, 0]
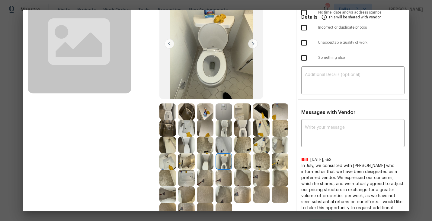
click at [225, 134] on img at bounding box center [224, 128] width 17 height 17
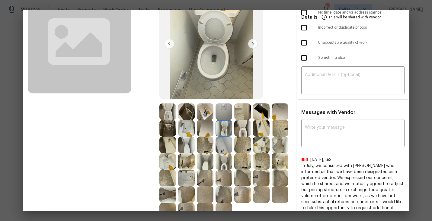
click at [243, 131] on img at bounding box center [242, 128] width 17 height 17
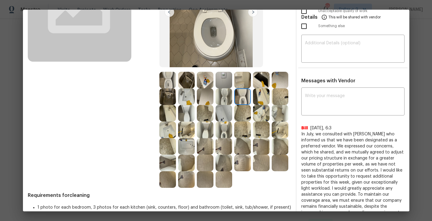
scroll to position [98, 0]
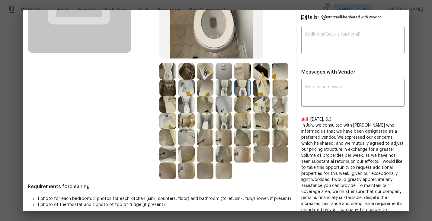
click at [188, 178] on img at bounding box center [186, 171] width 17 height 17
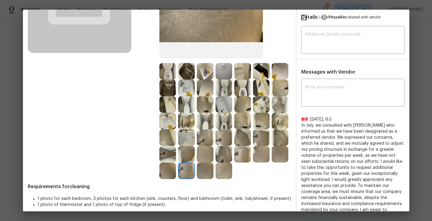
click at [244, 139] on img at bounding box center [242, 138] width 17 height 17
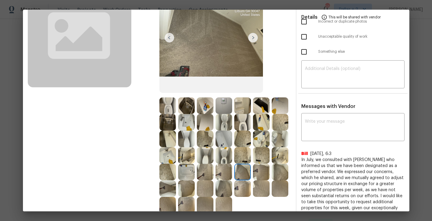
scroll to position [63, 0]
click at [164, 162] on img at bounding box center [167, 156] width 17 height 17
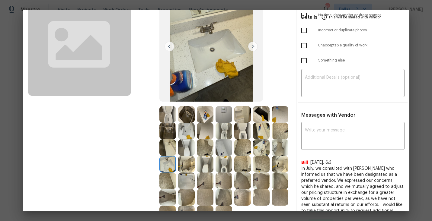
scroll to position [57, 0]
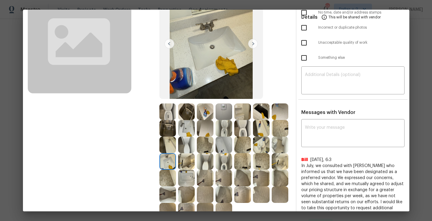
click at [224, 140] on img at bounding box center [224, 145] width 17 height 17
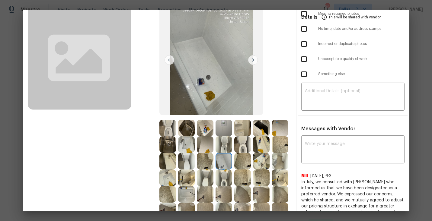
scroll to position [45, 0]
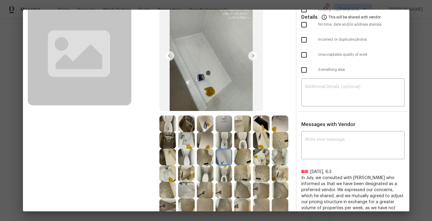
click at [269, 140] on img at bounding box center [261, 140] width 17 height 17
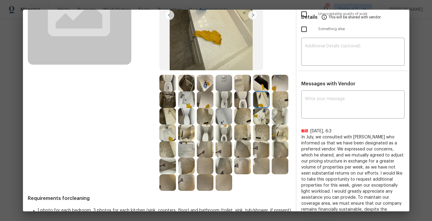
scroll to position [88, 0]
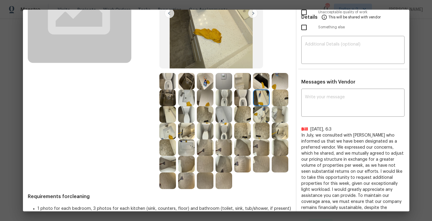
click at [189, 81] on img at bounding box center [186, 81] width 17 height 17
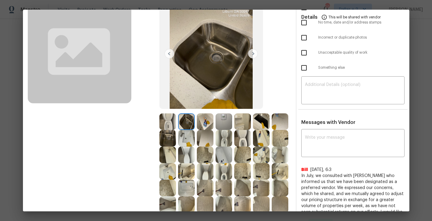
scroll to position [41, 0]
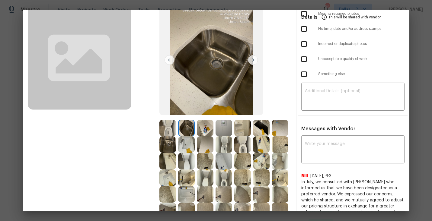
click at [204, 123] on img at bounding box center [205, 128] width 17 height 17
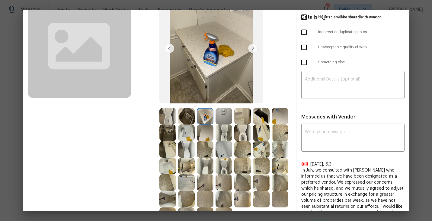
scroll to position [58, 0]
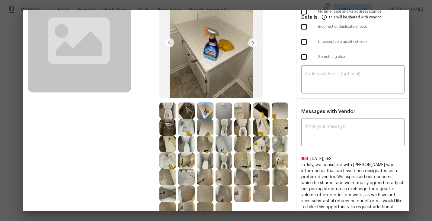
click at [172, 146] on img at bounding box center [167, 144] width 17 height 17
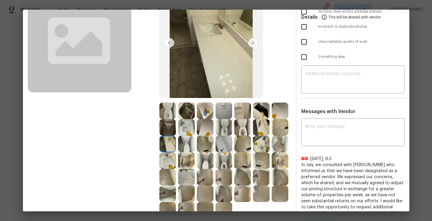
click at [170, 129] on img at bounding box center [167, 127] width 17 height 17
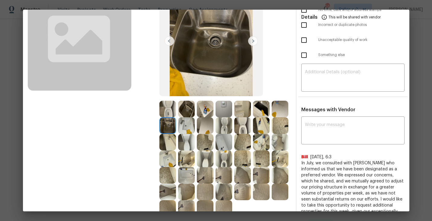
scroll to position [69, 0]
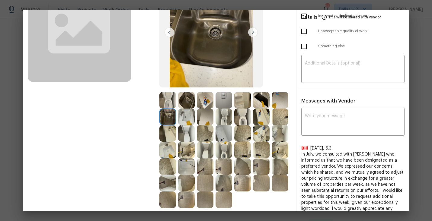
click at [224, 150] on img at bounding box center [224, 150] width 17 height 17
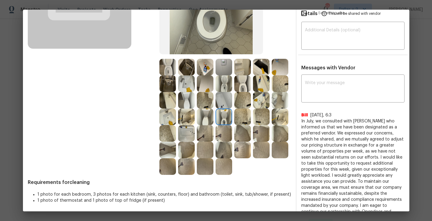
scroll to position [103, 0]
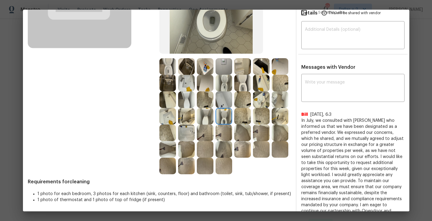
click at [191, 135] on img at bounding box center [186, 133] width 17 height 17
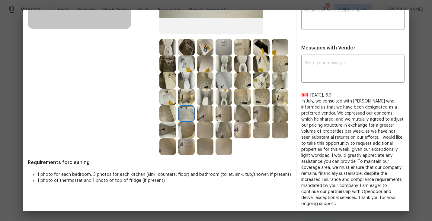
scroll to position [0, 0]
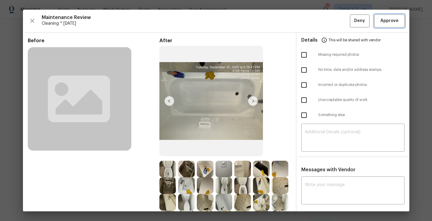
click at [393, 19] on span "Approve" at bounding box center [390, 21] width 18 height 8
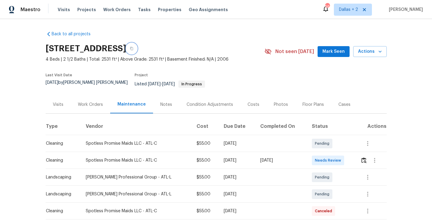
click at [137, 51] on button "button" at bounding box center [131, 48] width 11 height 11
click at [366, 158] on img "button" at bounding box center [364, 161] width 5 height 6
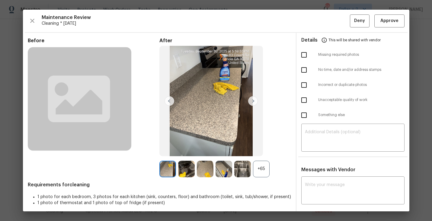
click at [262, 167] on div "+65" at bounding box center [261, 169] width 17 height 17
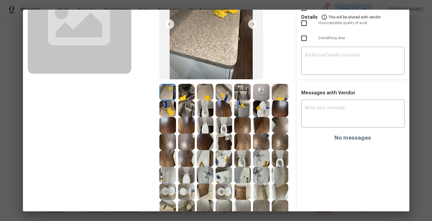
scroll to position [78, 0]
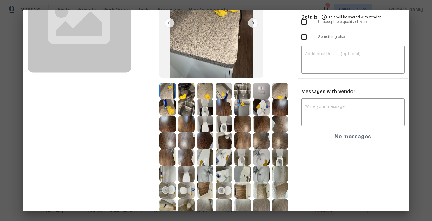
click at [183, 95] on img at bounding box center [186, 91] width 17 height 17
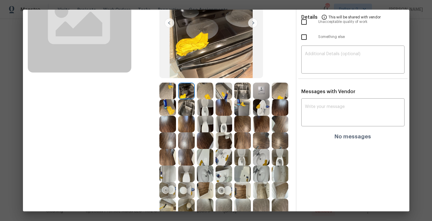
click at [237, 91] on img at bounding box center [242, 91] width 17 height 17
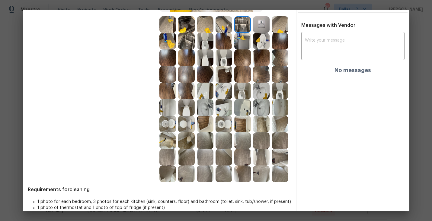
scroll to position [146, 0]
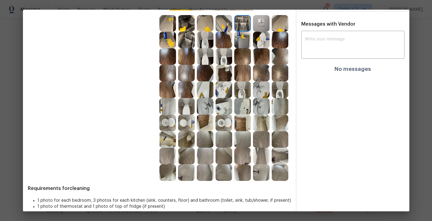
click at [241, 104] on img at bounding box center [242, 106] width 17 height 17
click at [265, 103] on img at bounding box center [261, 106] width 17 height 17
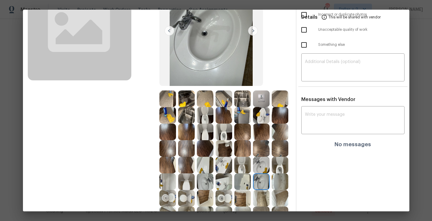
scroll to position [71, 0]
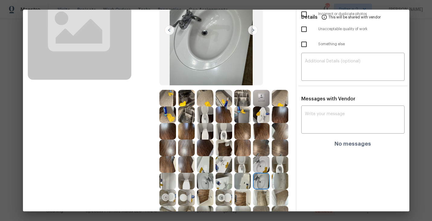
click at [283, 179] on img at bounding box center [280, 181] width 17 height 17
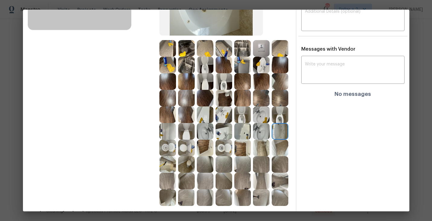
scroll to position [121, 0]
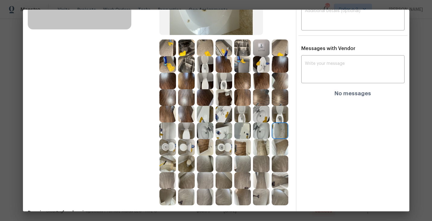
click at [170, 147] on img at bounding box center [167, 147] width 17 height 17
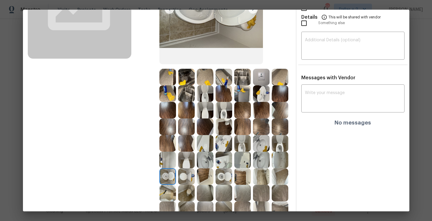
scroll to position [91, 0]
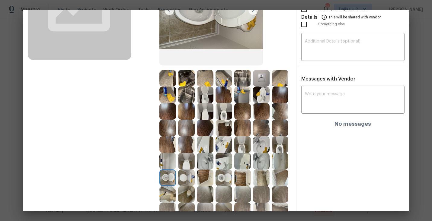
click at [244, 93] on img at bounding box center [242, 95] width 17 height 17
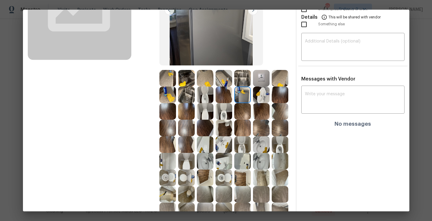
scroll to position [0, 0]
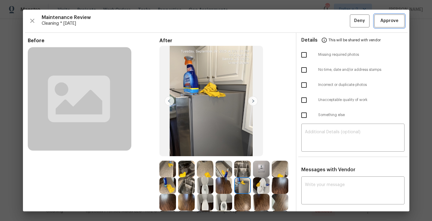
click at [381, 21] on span "Approve" at bounding box center [390, 21] width 18 height 8
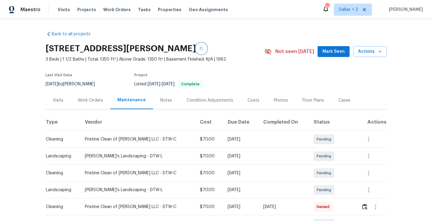
click at [200, 49] on icon "button" at bounding box center [202, 49] width 4 height 4
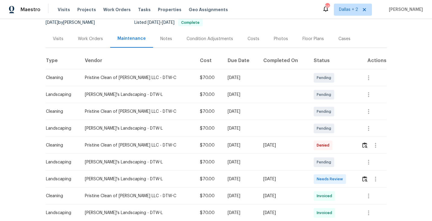
scroll to position [74, 0]
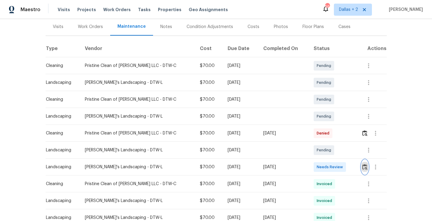
click at [363, 168] on img "button" at bounding box center [364, 167] width 5 height 6
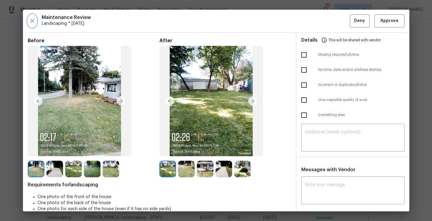
click at [34, 18] on icon "button" at bounding box center [32, 20] width 7 height 7
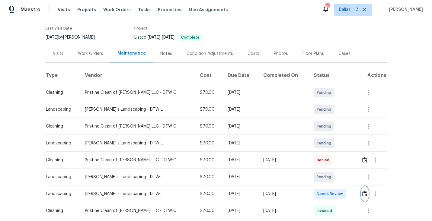
scroll to position [49, 0]
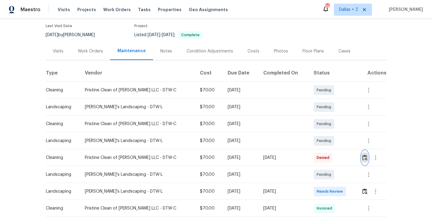
click at [363, 160] on img "button" at bounding box center [364, 158] width 5 height 6
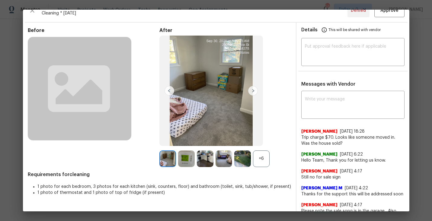
scroll to position [0, 0]
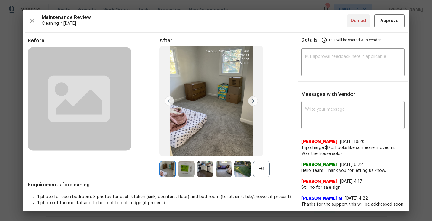
click at [37, 21] on div "Maintenance Review Cleaning * [DATE] Denied Approve" at bounding box center [216, 20] width 377 height 13
click at [32, 21] on icon "button" at bounding box center [32, 21] width 4 height 4
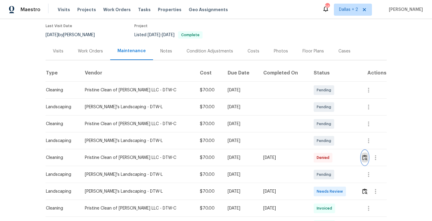
click at [364, 157] on img "button" at bounding box center [364, 158] width 5 height 6
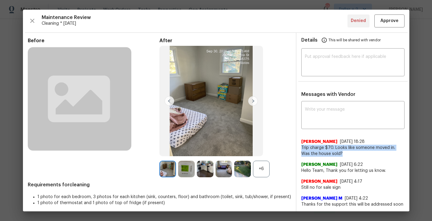
drag, startPoint x: 341, startPoint y: 156, endPoint x: 301, endPoint y: 146, distance: 41.1
click at [301, 146] on div "x ​ [PERSON_NAME] [DATE] 18:28 Trip charge $70. Looks like someone moved in. Wa…" at bounding box center [353, 170] width 113 height 134
copy span "Trip charge $70. Looks like someone moved in. Was the house sold?"
click at [265, 184] on span "Requirements for cleaning" at bounding box center [159, 185] width 263 height 6
click at [262, 172] on div "+6" at bounding box center [261, 169] width 17 height 17
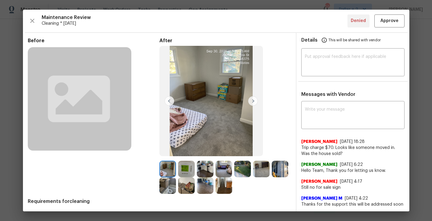
click at [183, 194] on img at bounding box center [186, 186] width 17 height 17
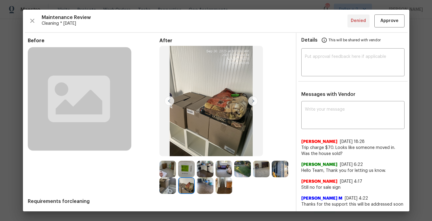
click at [186, 186] on img at bounding box center [186, 186] width 17 height 17
drag, startPoint x: 342, startPoint y: 155, endPoint x: 299, endPoint y: 149, distance: 43.4
click at [299, 148] on div "x ​ [PERSON_NAME] [DATE] 18:28 Trip charge $70. Looks like someone moved in. Wa…" at bounding box center [353, 170] width 113 height 134
copy span "Trip charge $70. Looks like someone moved in. Was the house sold?"
click at [33, 22] on icon "button" at bounding box center [32, 20] width 7 height 7
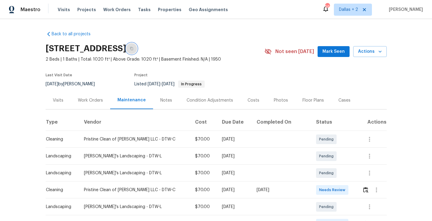
click at [133, 47] on icon "button" at bounding box center [132, 49] width 4 height 4
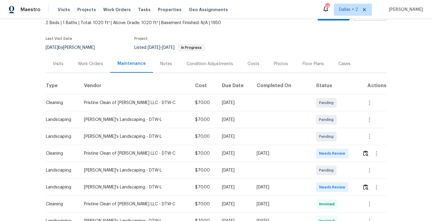
scroll to position [47, 0]
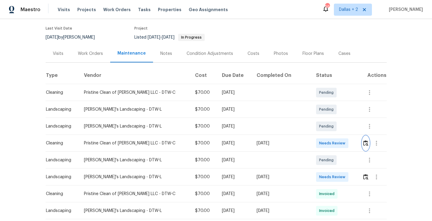
click at [363, 143] on img "button" at bounding box center [365, 143] width 5 height 6
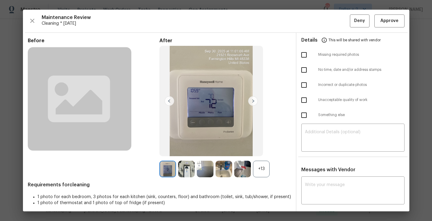
click at [263, 172] on div "+13" at bounding box center [261, 169] width 17 height 17
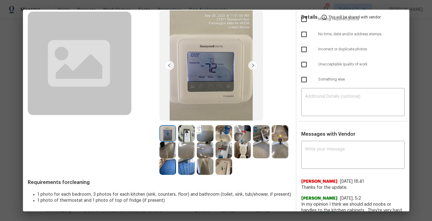
scroll to position [0, 0]
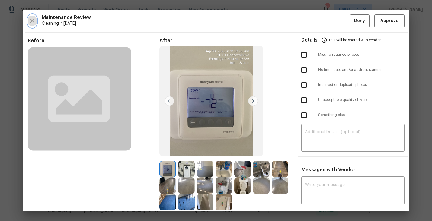
click at [35, 21] on icon "button" at bounding box center [32, 20] width 7 height 7
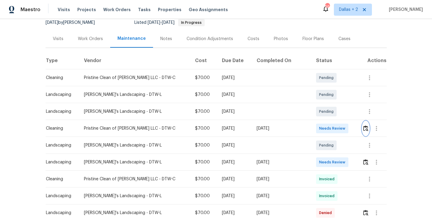
scroll to position [87, 0]
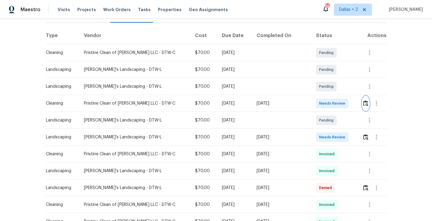
click at [363, 104] on img "button" at bounding box center [365, 104] width 5 height 6
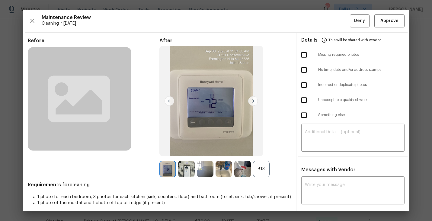
click at [262, 170] on div "+13" at bounding box center [261, 169] width 17 height 17
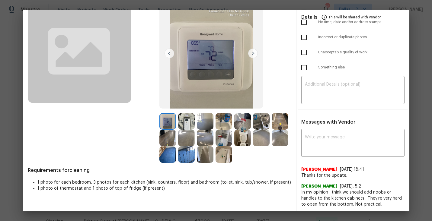
scroll to position [50, 0]
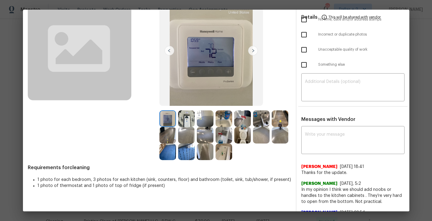
click at [187, 120] on img at bounding box center [186, 119] width 17 height 17
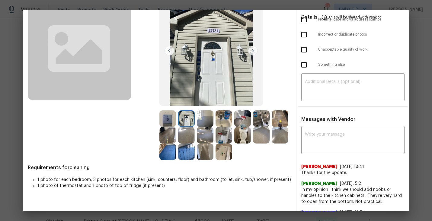
click at [259, 121] on img at bounding box center [261, 119] width 17 height 17
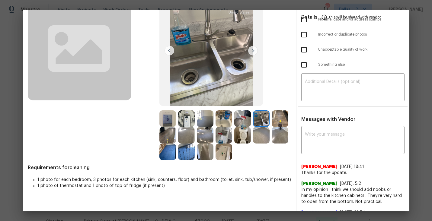
click at [188, 156] on img at bounding box center [186, 152] width 17 height 17
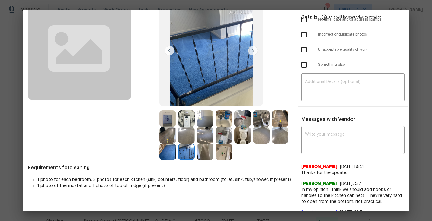
click at [208, 156] on img at bounding box center [205, 152] width 17 height 17
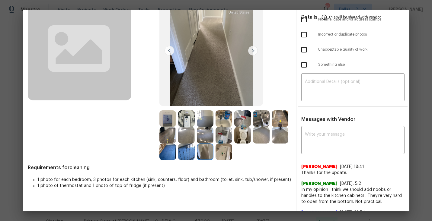
click at [227, 153] on img at bounding box center [224, 152] width 17 height 17
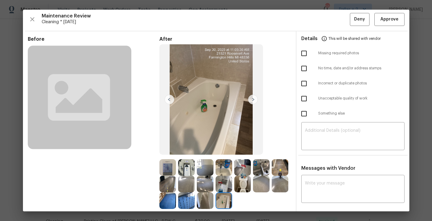
scroll to position [0, 0]
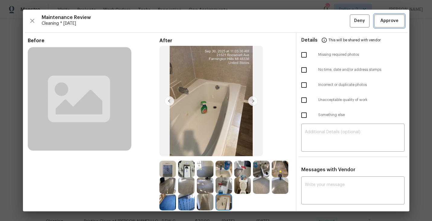
click at [384, 18] on span "Approve" at bounding box center [390, 21] width 18 height 8
